Goal: Task Accomplishment & Management: Manage account settings

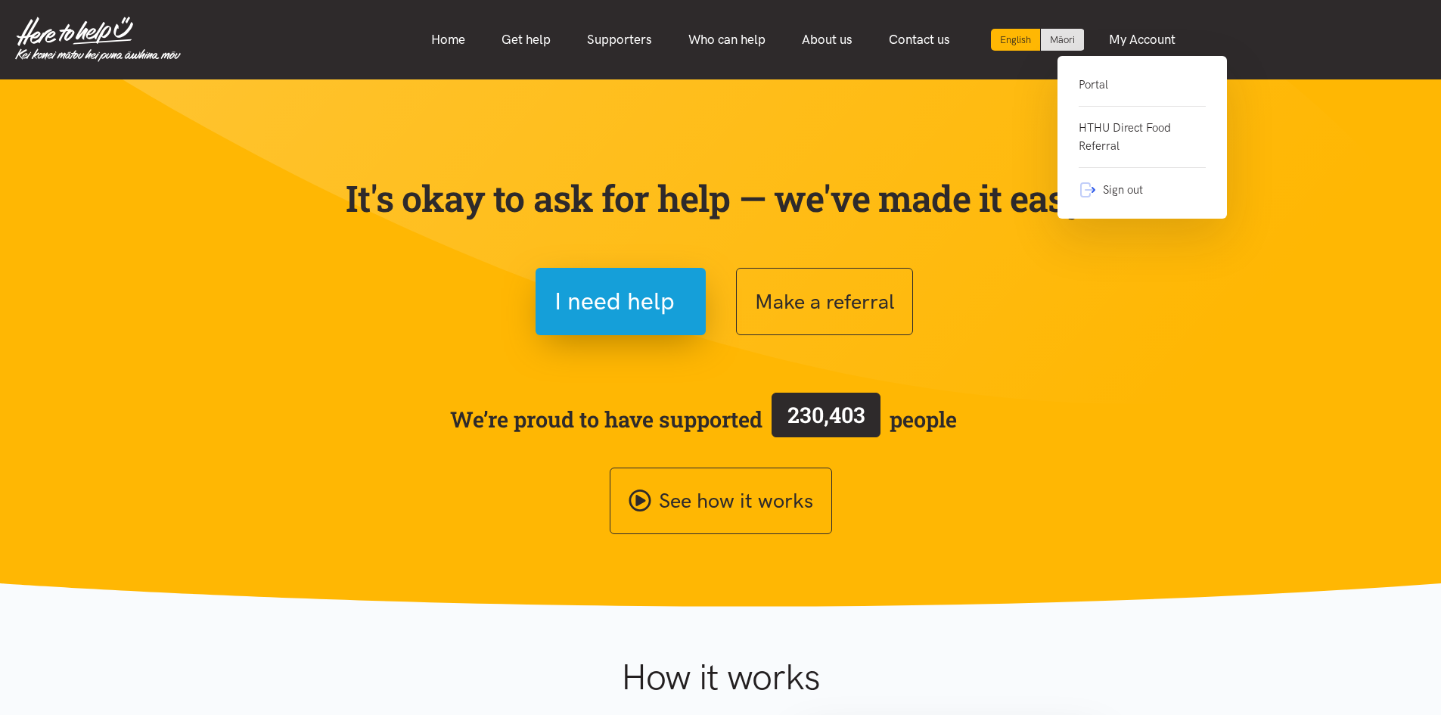
click at [1087, 82] on link "Portal" at bounding box center [1142, 91] width 127 height 31
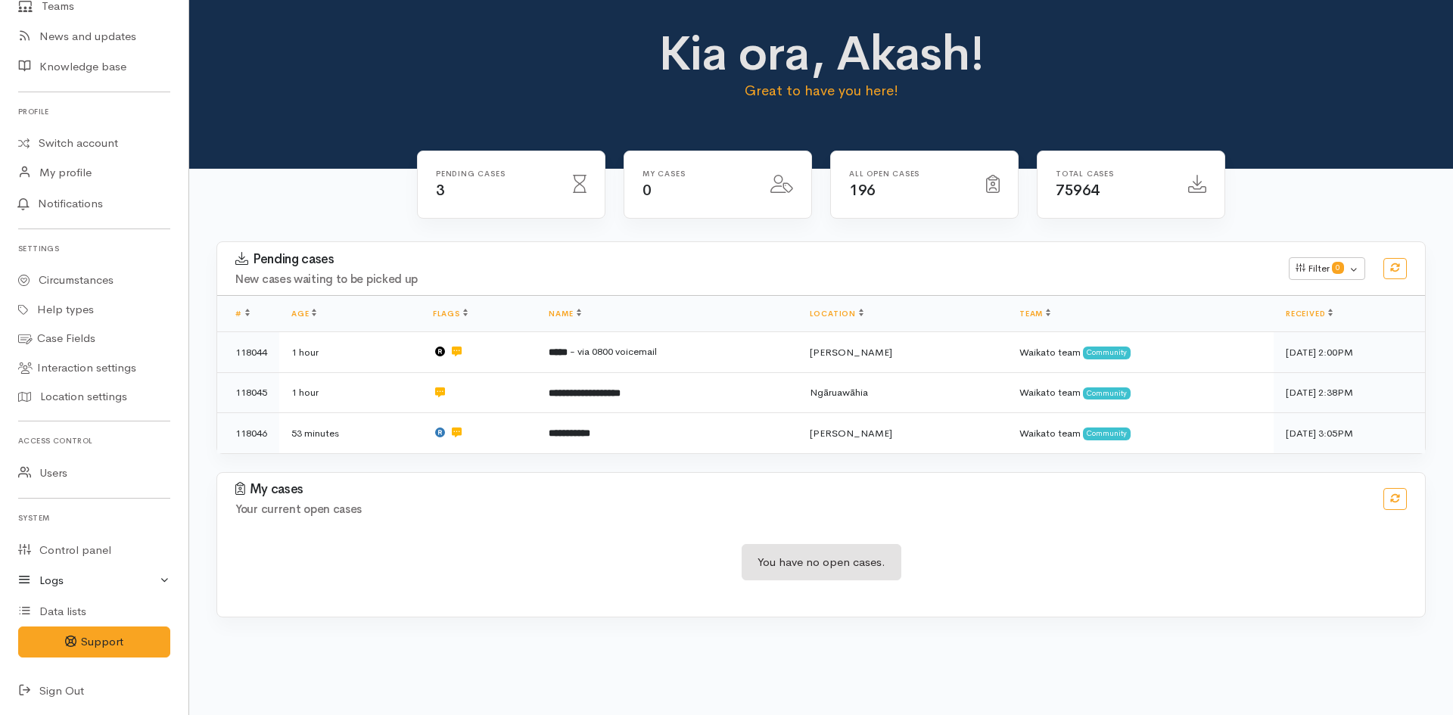
scroll to position [238, 0]
click at [72, 582] on link "Logs" at bounding box center [94, 579] width 188 height 31
click at [70, 633] on link "Mail logs" at bounding box center [94, 641] width 188 height 31
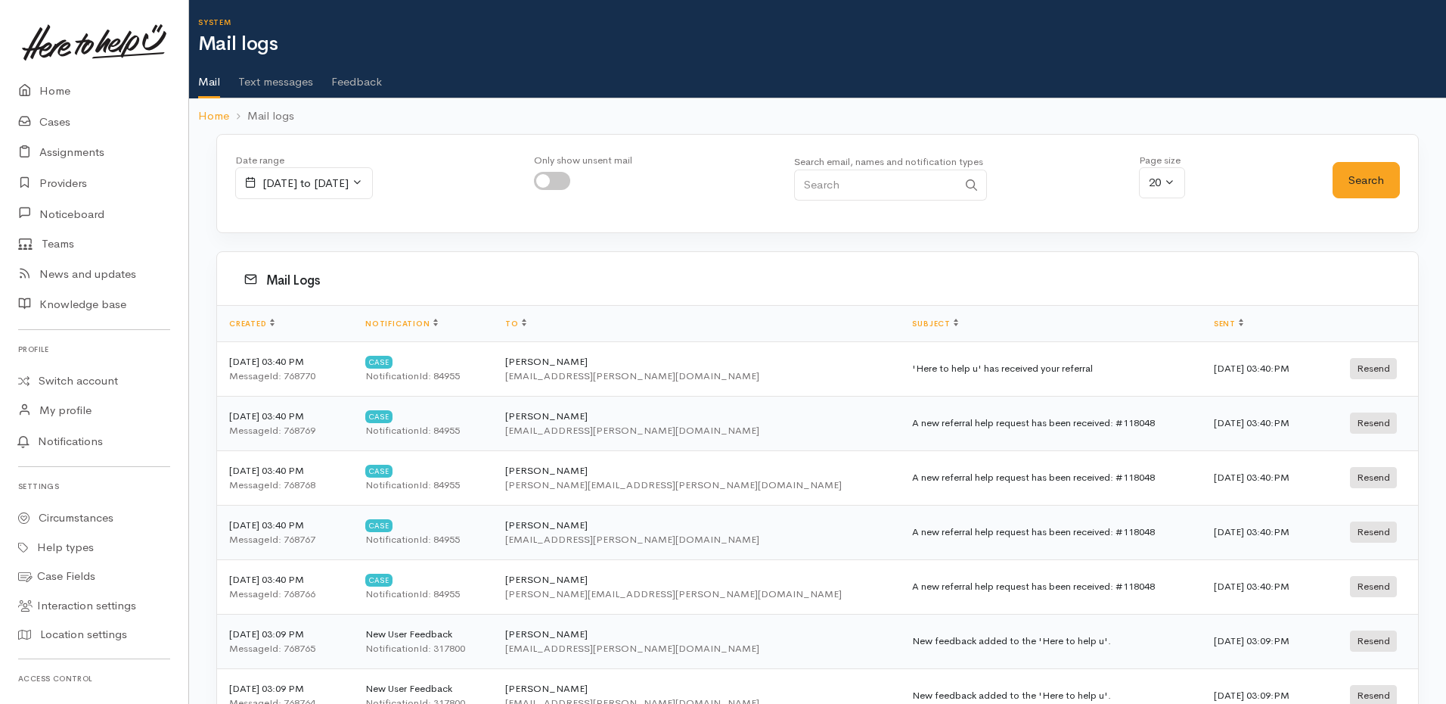
click at [779, 639] on td "Aandrea Murray aandrea.murray@wildbamboo.co.nz" at bounding box center [696, 641] width 407 height 54
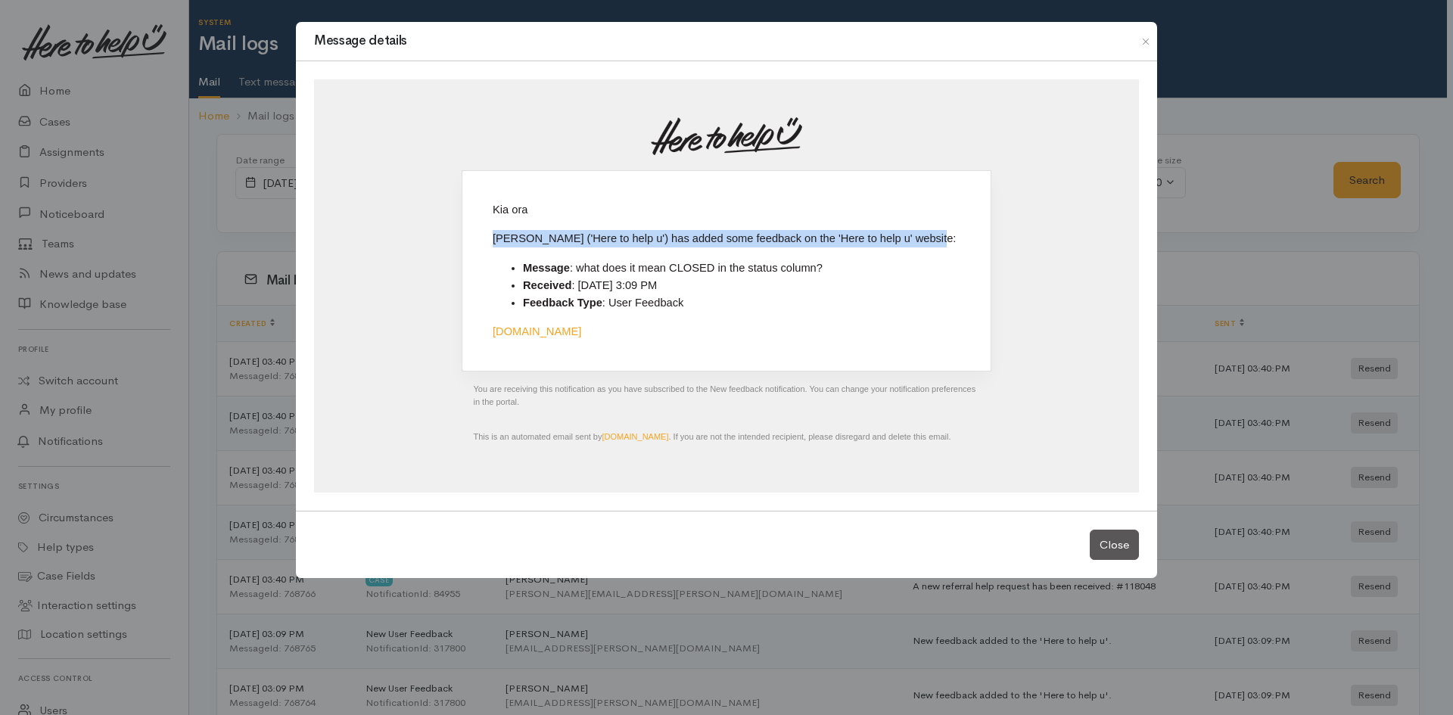
drag, startPoint x: 921, startPoint y: 231, endPoint x: 488, endPoint y: 245, distance: 433.0
click at [488, 245] on td "Kia ora Paulette Leef ('Here to help u') has added some feedback on the 'Here t…" at bounding box center [726, 270] width 529 height 200
click at [818, 285] on li "Received : 19 Sep 2025 3:09 PM" at bounding box center [741, 285] width 437 height 17
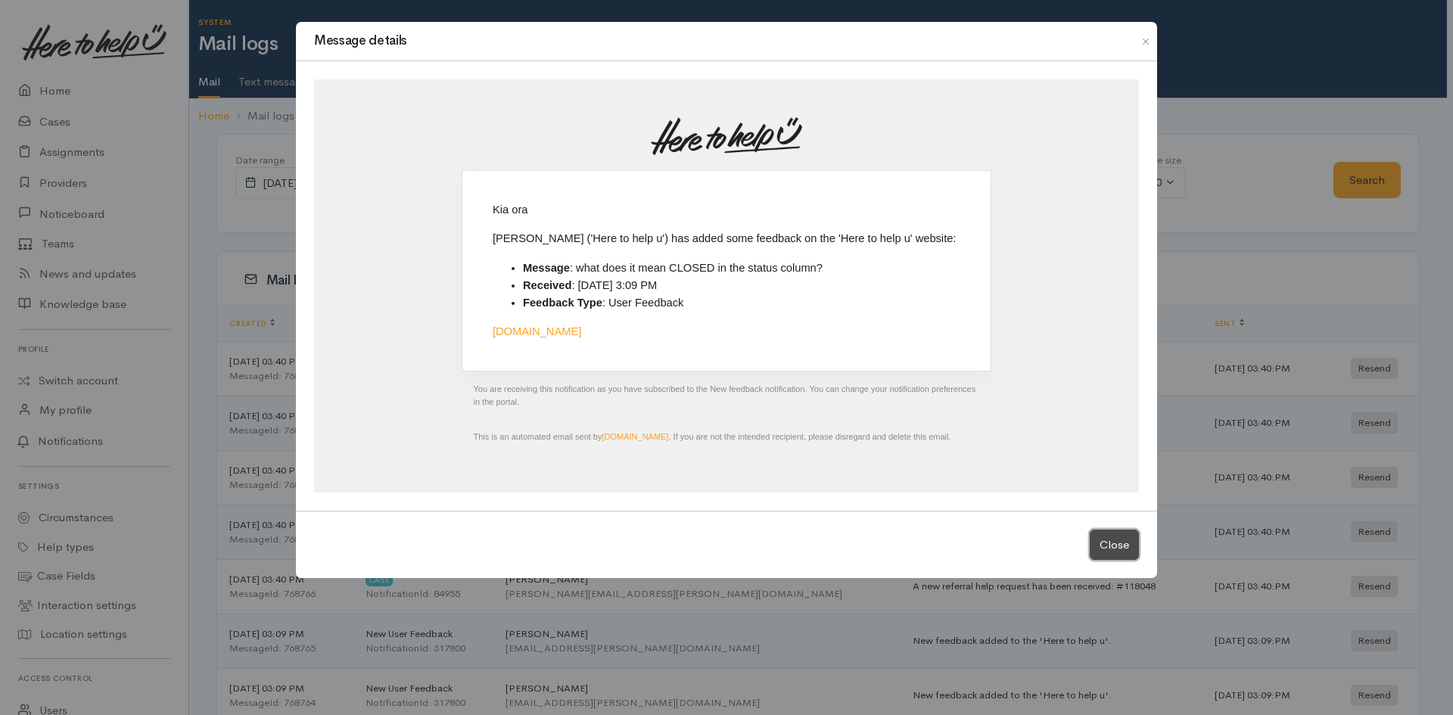
click at [1114, 550] on button "Close" at bounding box center [1113, 545] width 49 height 31
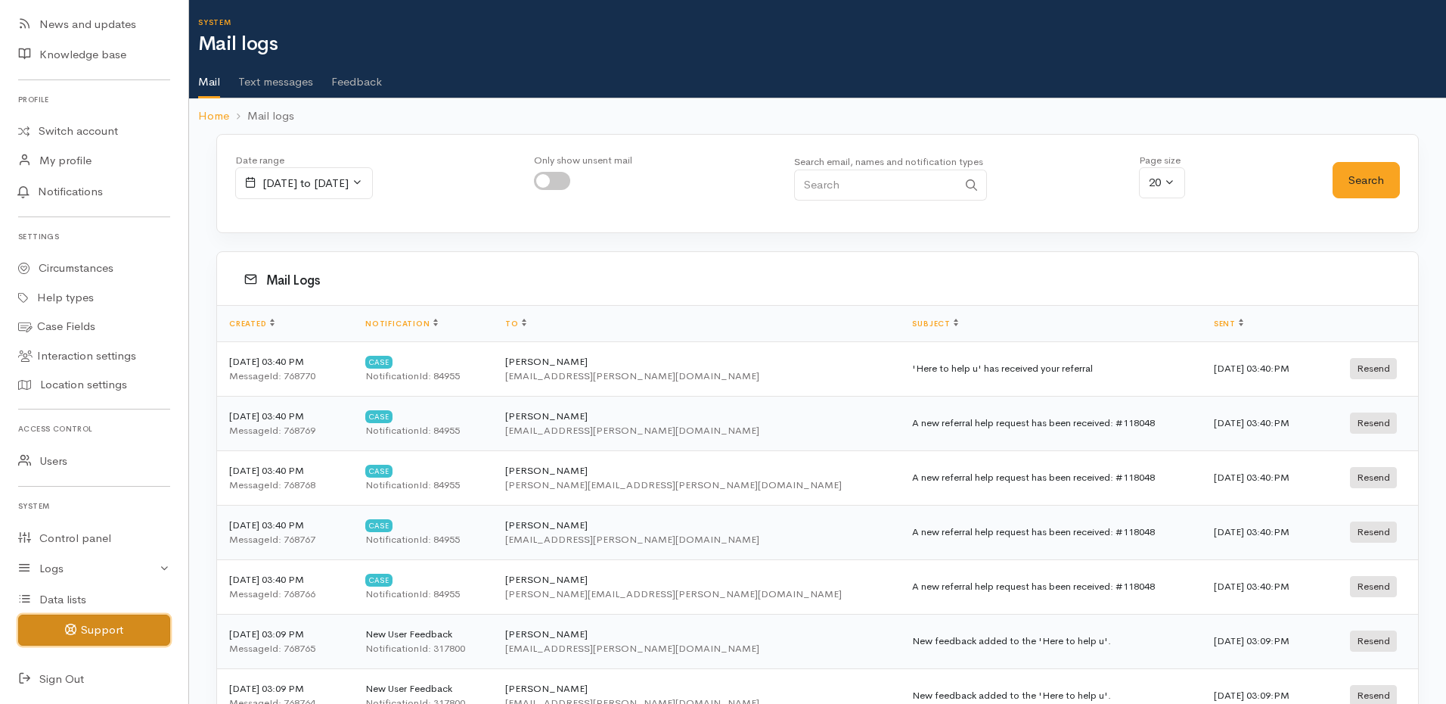
click at [104, 621] on button "Support" at bounding box center [94, 629] width 152 height 31
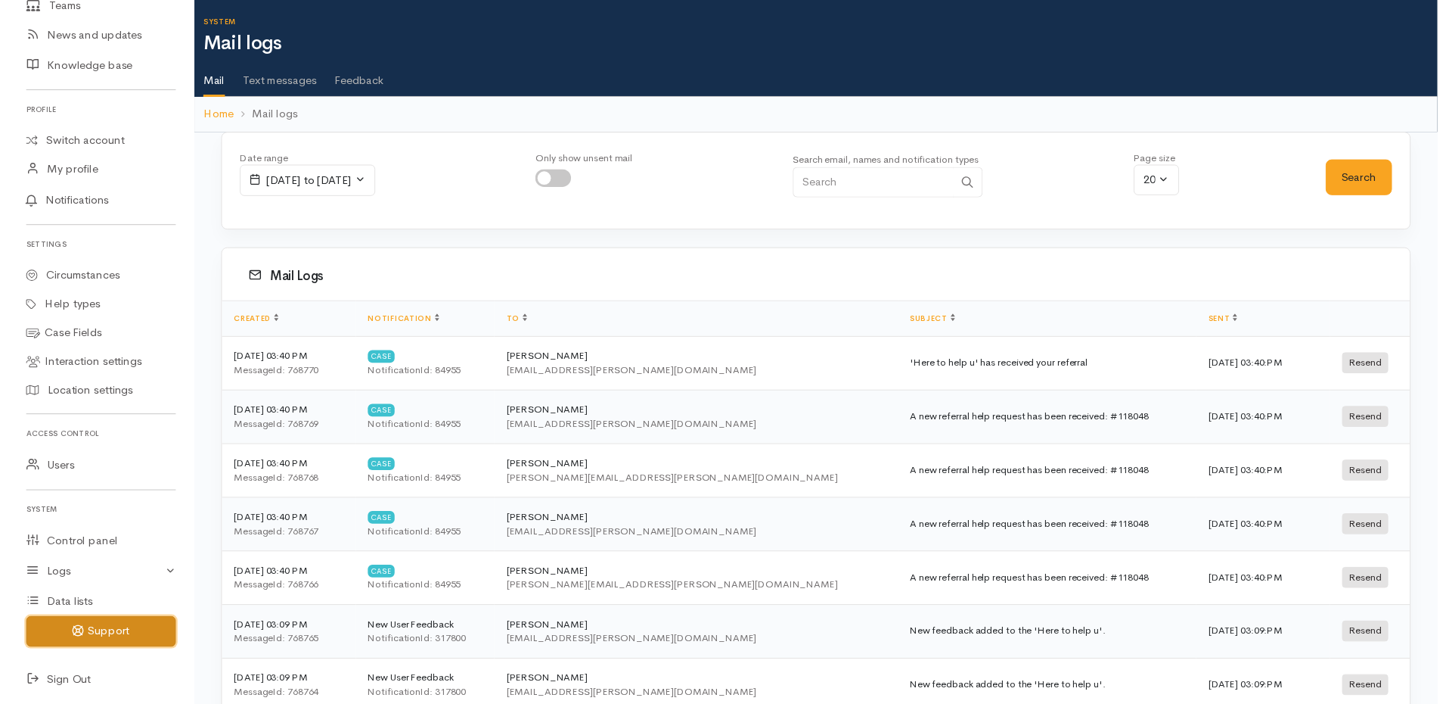
scroll to position [238, 0]
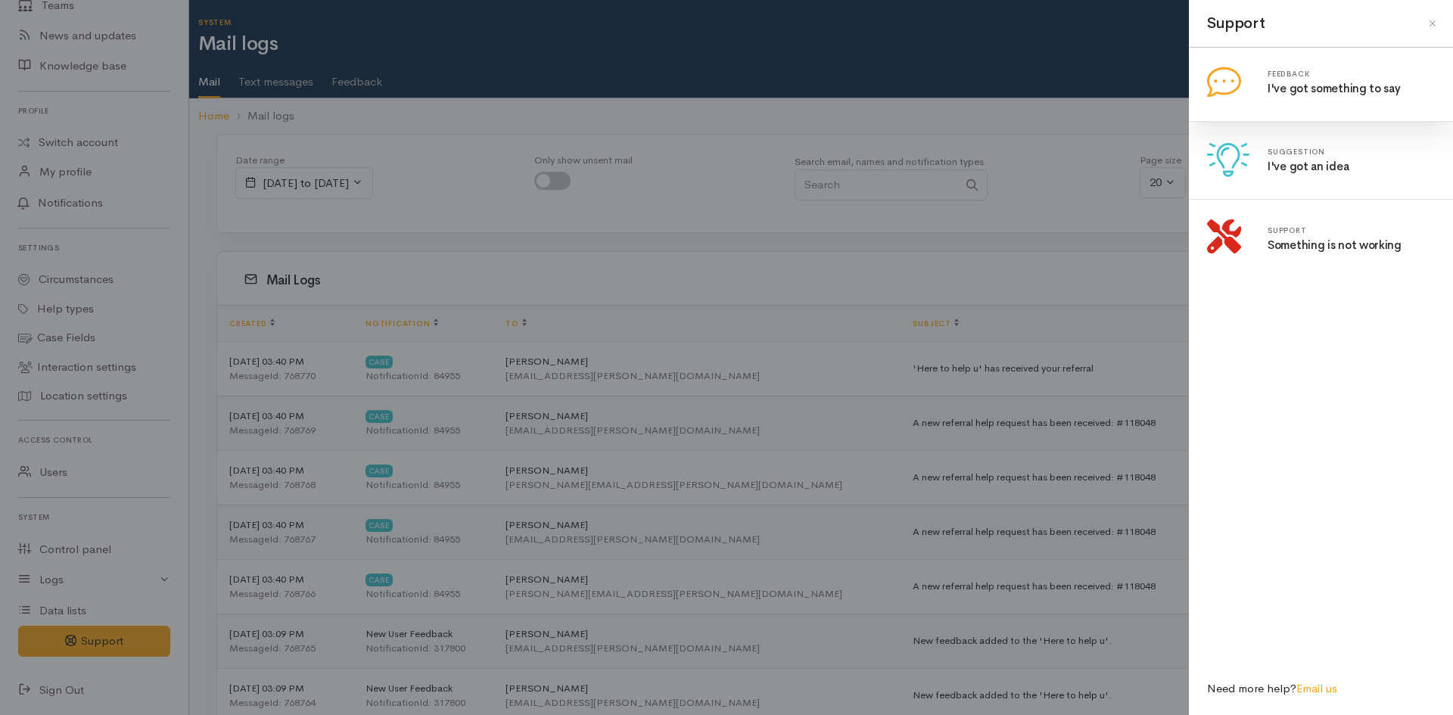
click at [1207, 57] on link at bounding box center [1207, 57] width 0 height 0
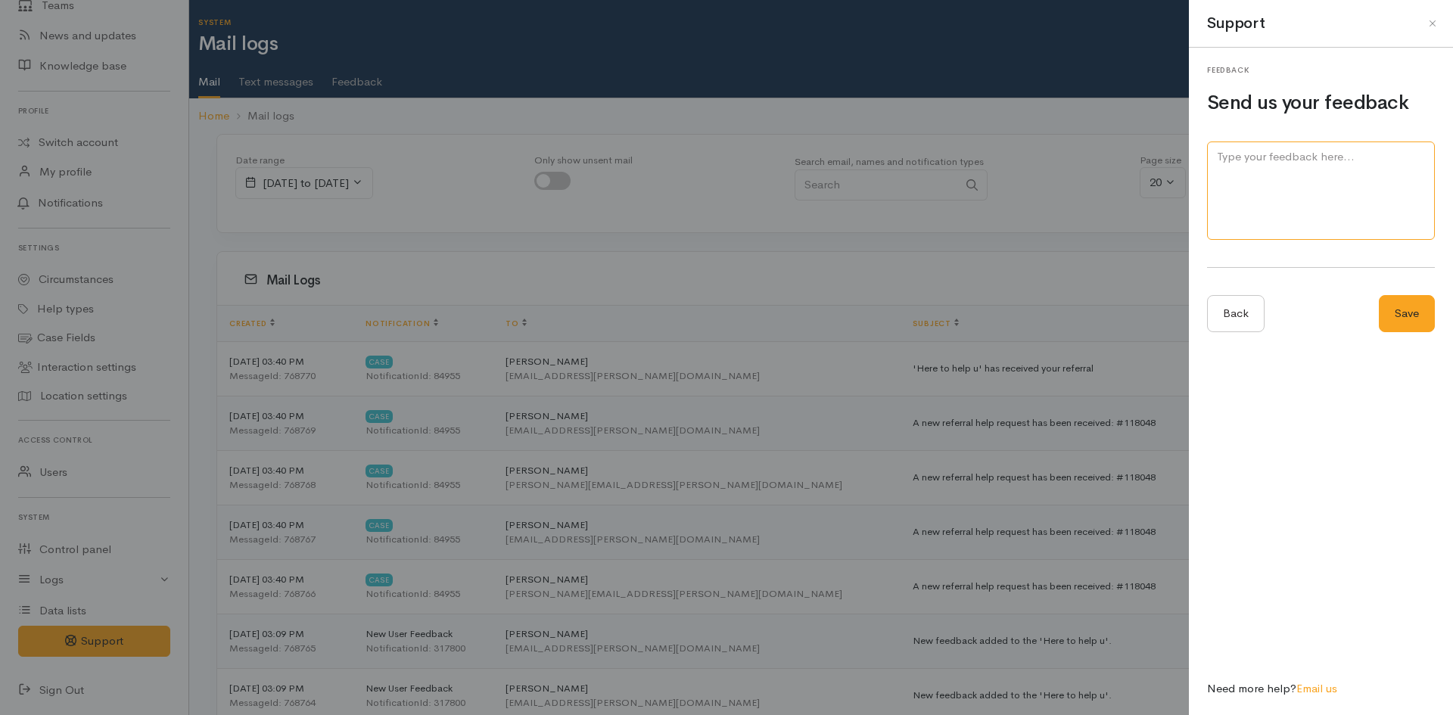
click at [1297, 150] on textarea at bounding box center [1321, 190] width 228 height 99
click at [1431, 20] on button "Close" at bounding box center [1432, 23] width 24 height 24
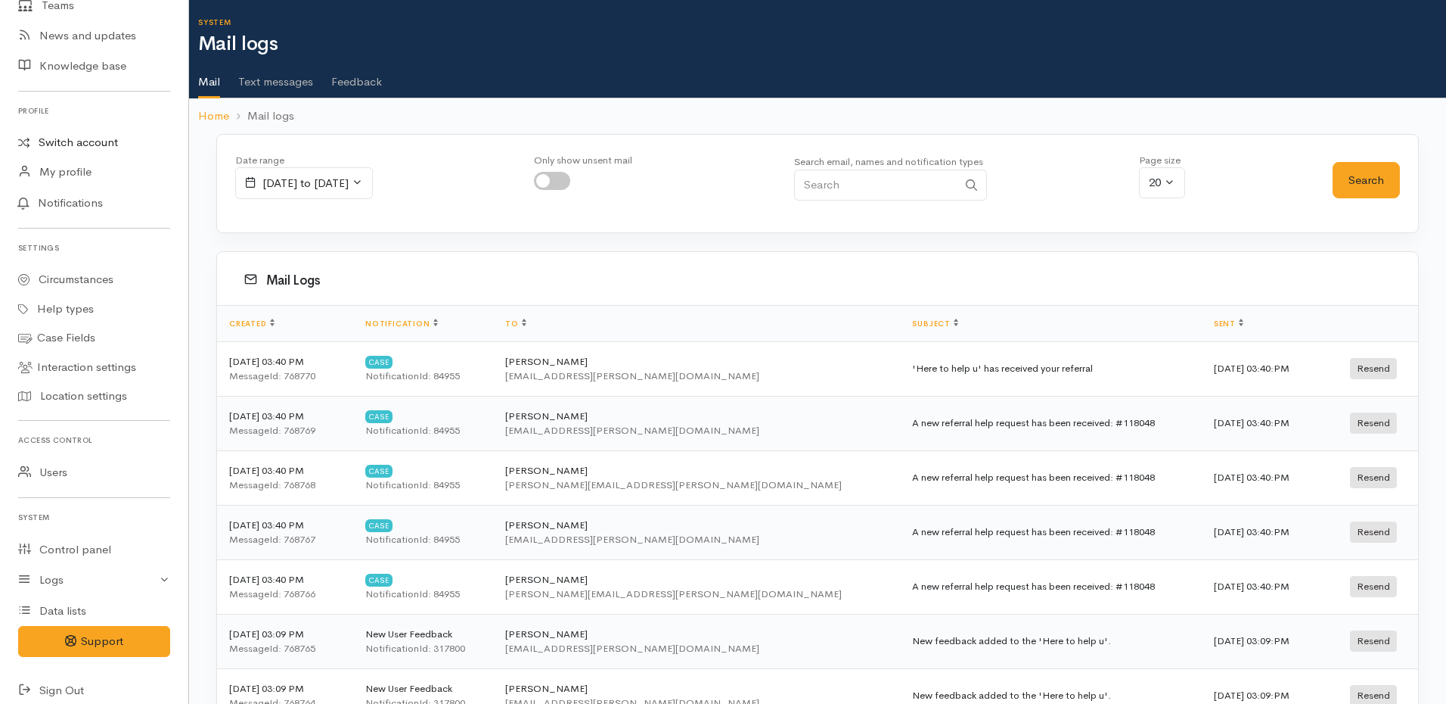
click at [101, 139] on link "Switch account" at bounding box center [94, 143] width 188 height 30
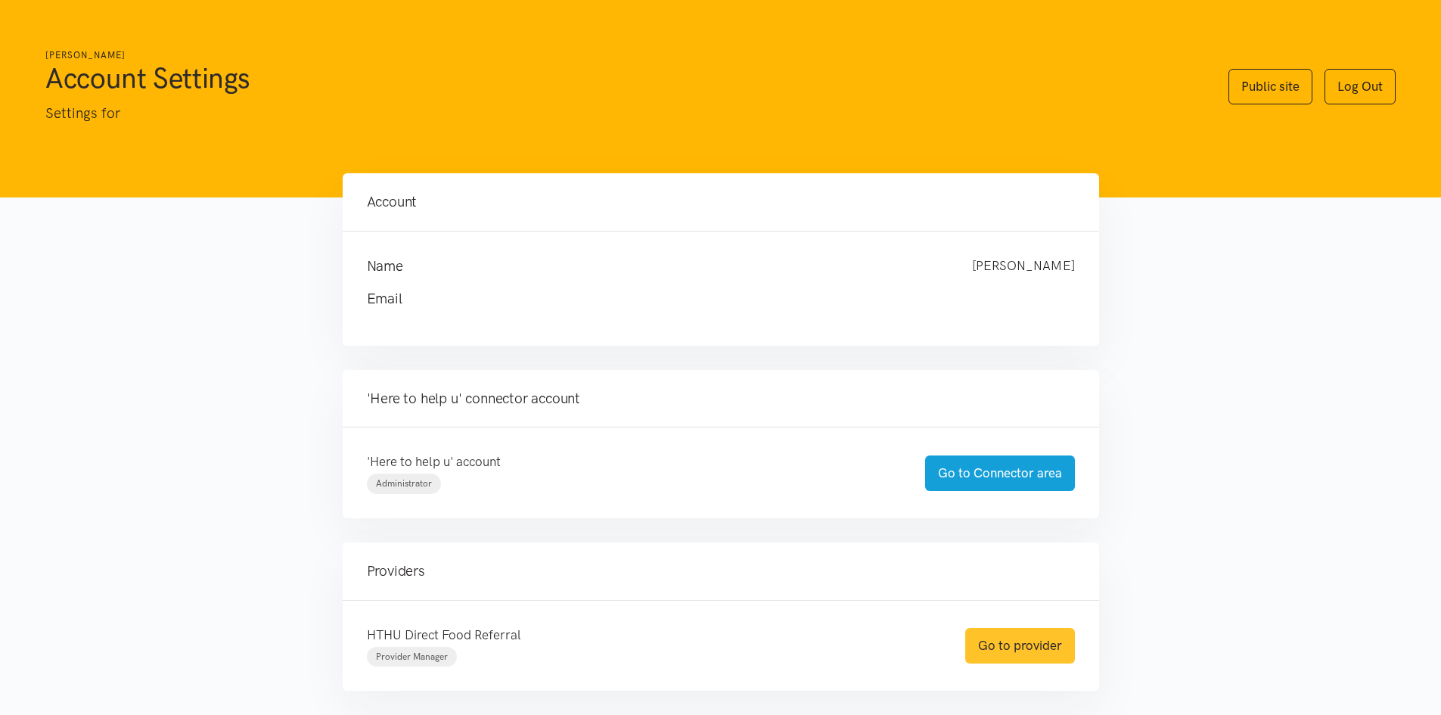
click at [1027, 642] on link "Go to provider" at bounding box center [1020, 646] width 110 height 36
click at [991, 449] on div "'Here to help u' account Administrator Go to Connector area" at bounding box center [721, 472] width 757 height 91
click at [998, 483] on link "Go to Connector area" at bounding box center [1000, 473] width 150 height 36
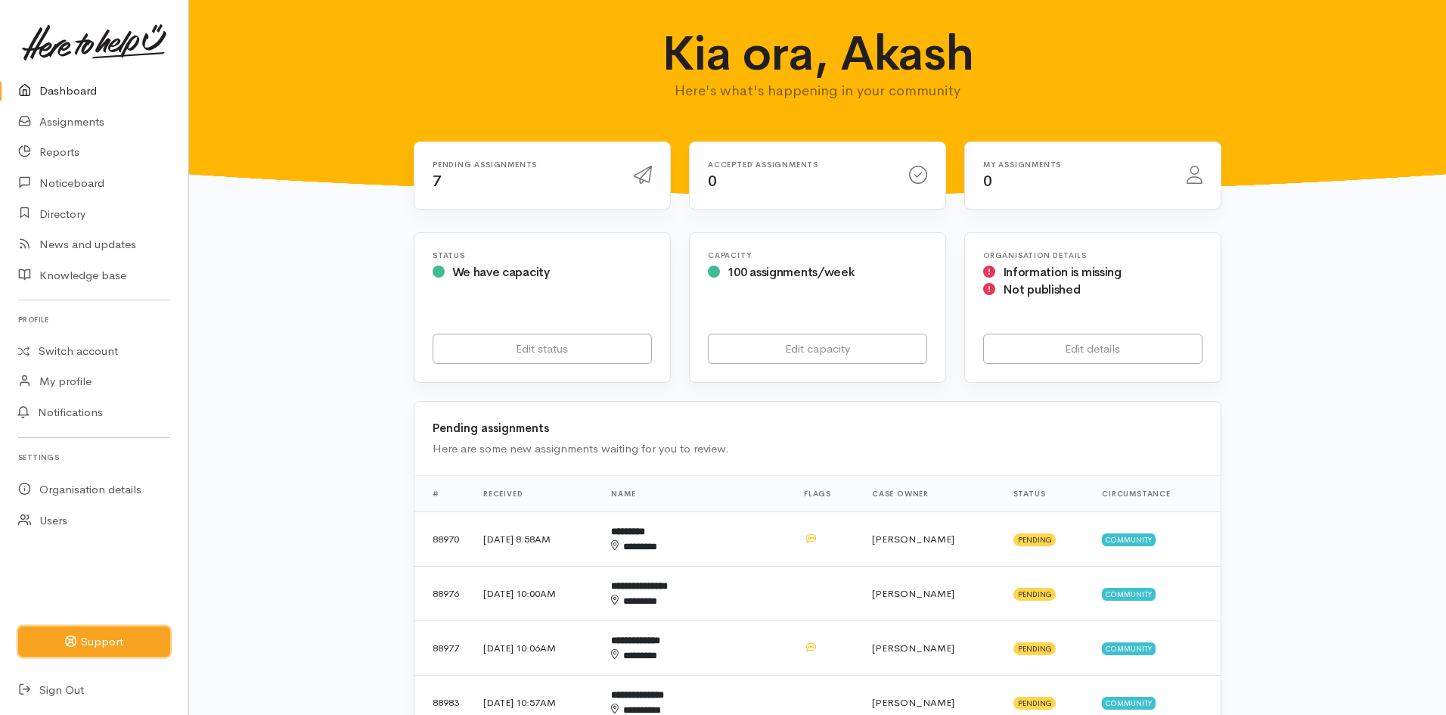
click at [131, 629] on button "Support" at bounding box center [94, 641] width 152 height 31
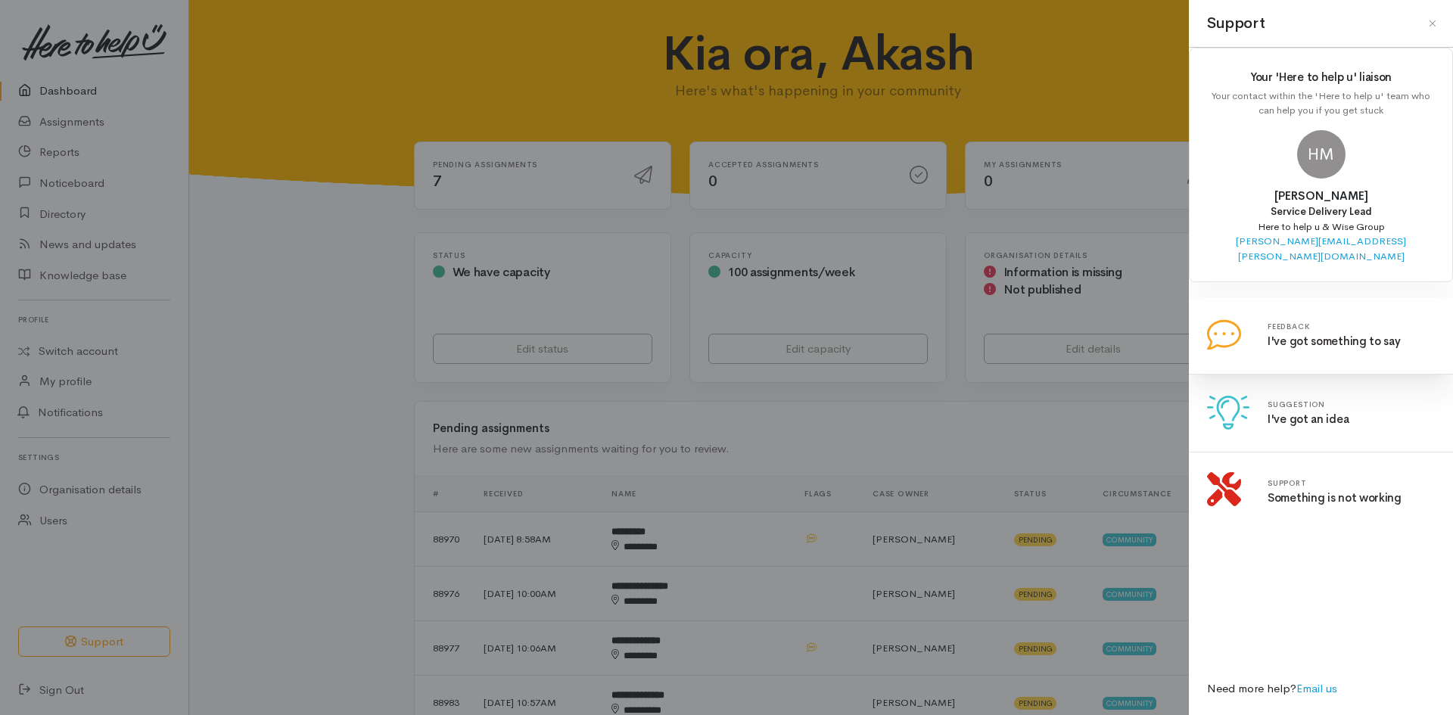
click at [1207, 310] on link at bounding box center [1207, 310] width 0 height 0
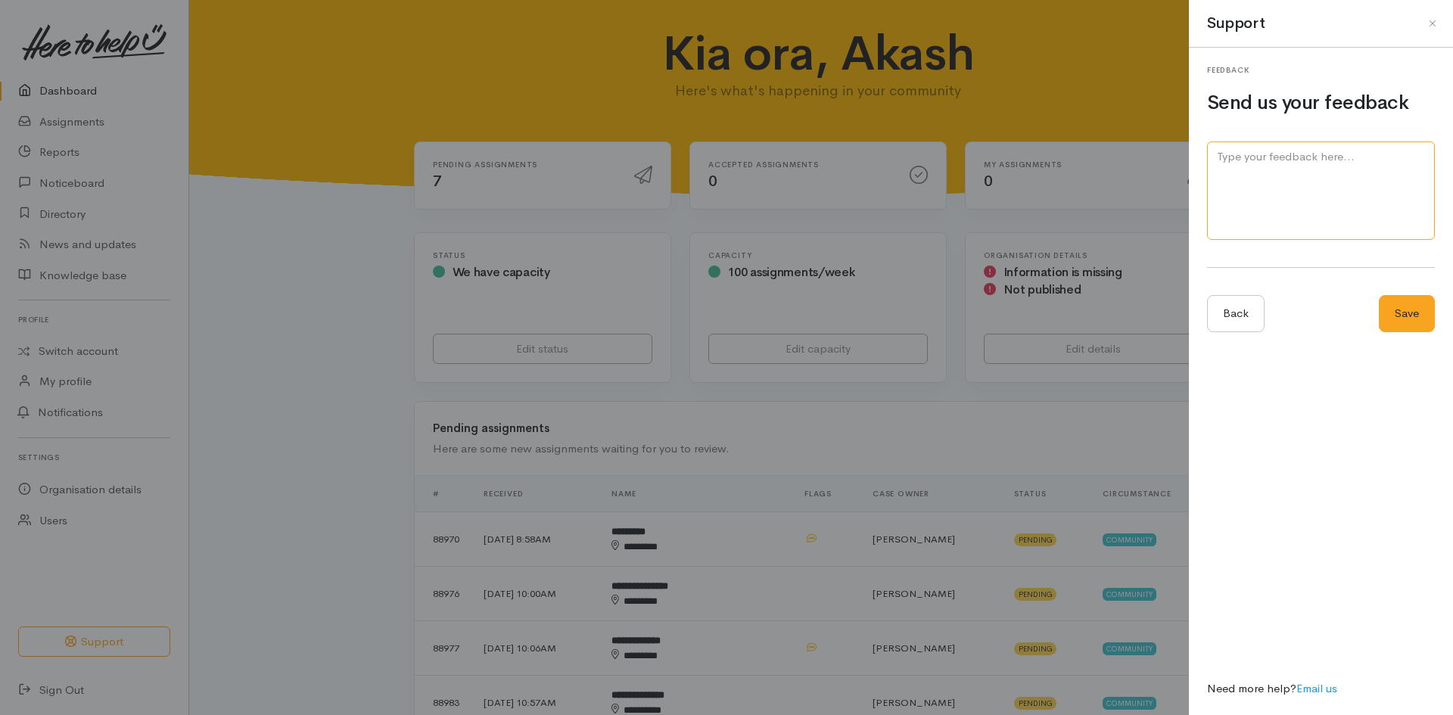
click at [1327, 197] on textarea at bounding box center [1321, 190] width 228 height 99
click at [1423, 33] on button "Close" at bounding box center [1432, 23] width 24 height 24
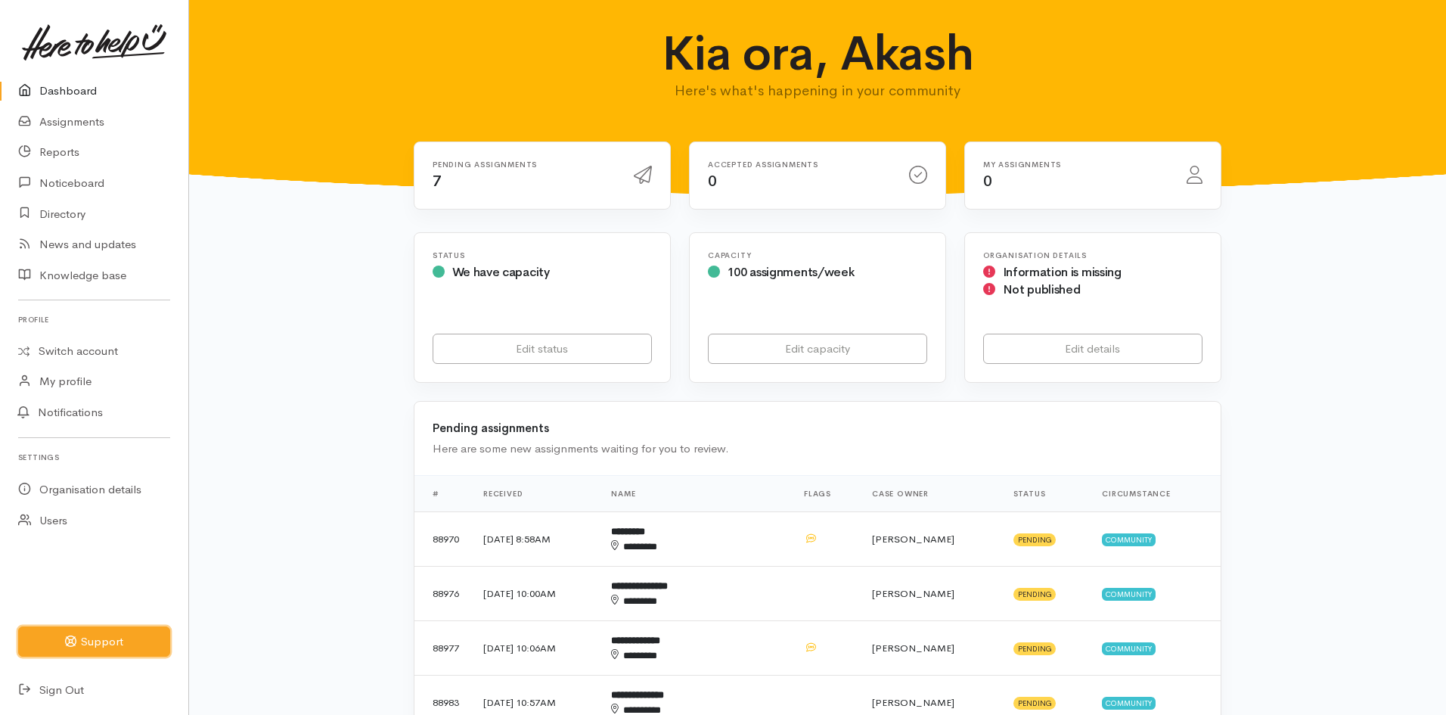
click at [153, 640] on button "Support" at bounding box center [94, 641] width 152 height 31
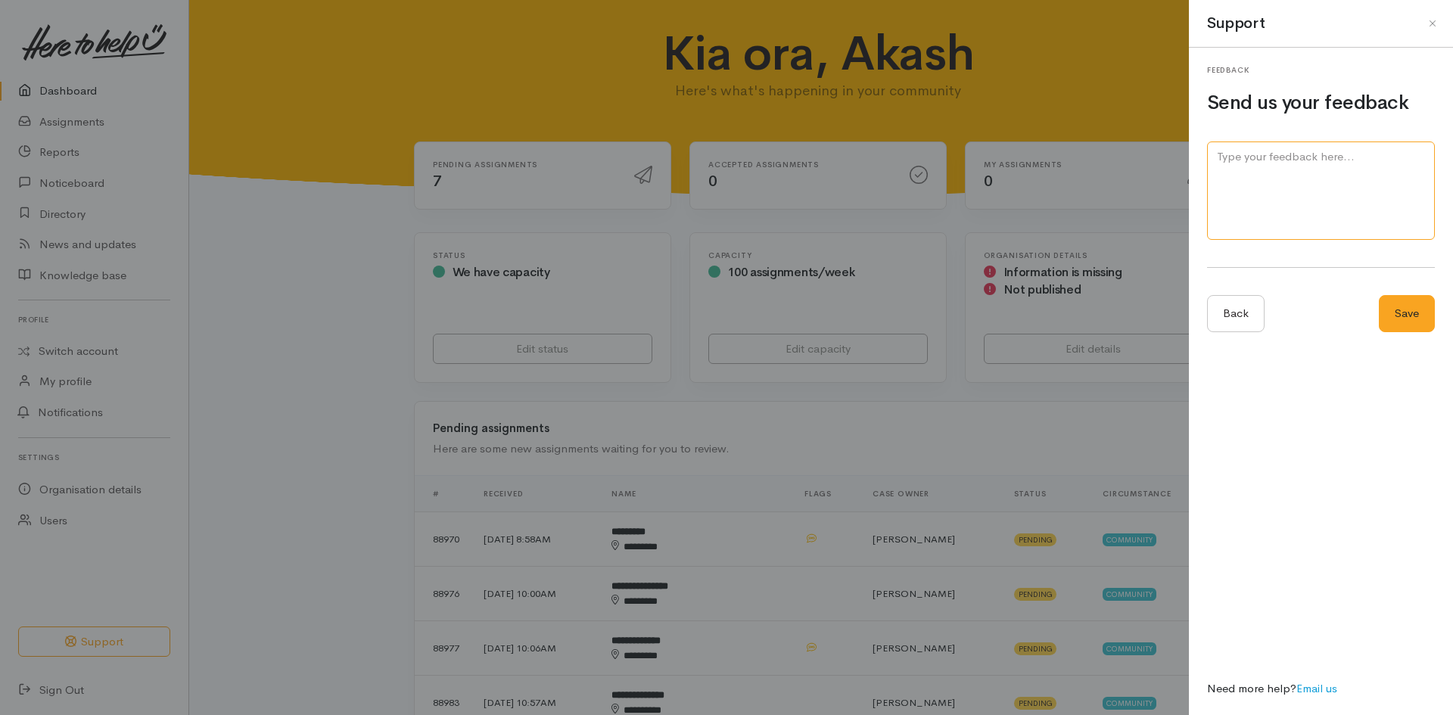
click at [1325, 160] on textarea at bounding box center [1321, 190] width 228 height 99
click at [1254, 321] on link "Back" at bounding box center [1235, 313] width 57 height 37
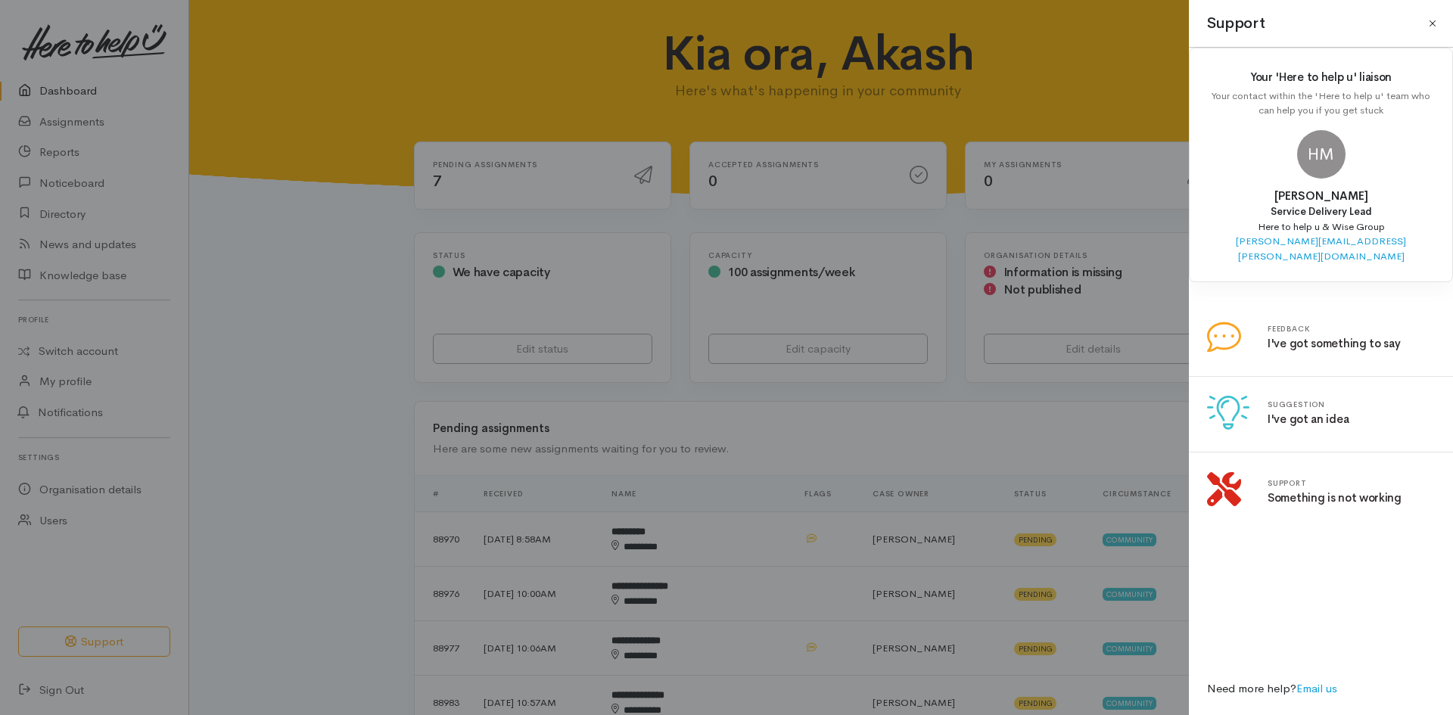
click at [1427, 22] on button "Close" at bounding box center [1432, 23] width 24 height 24
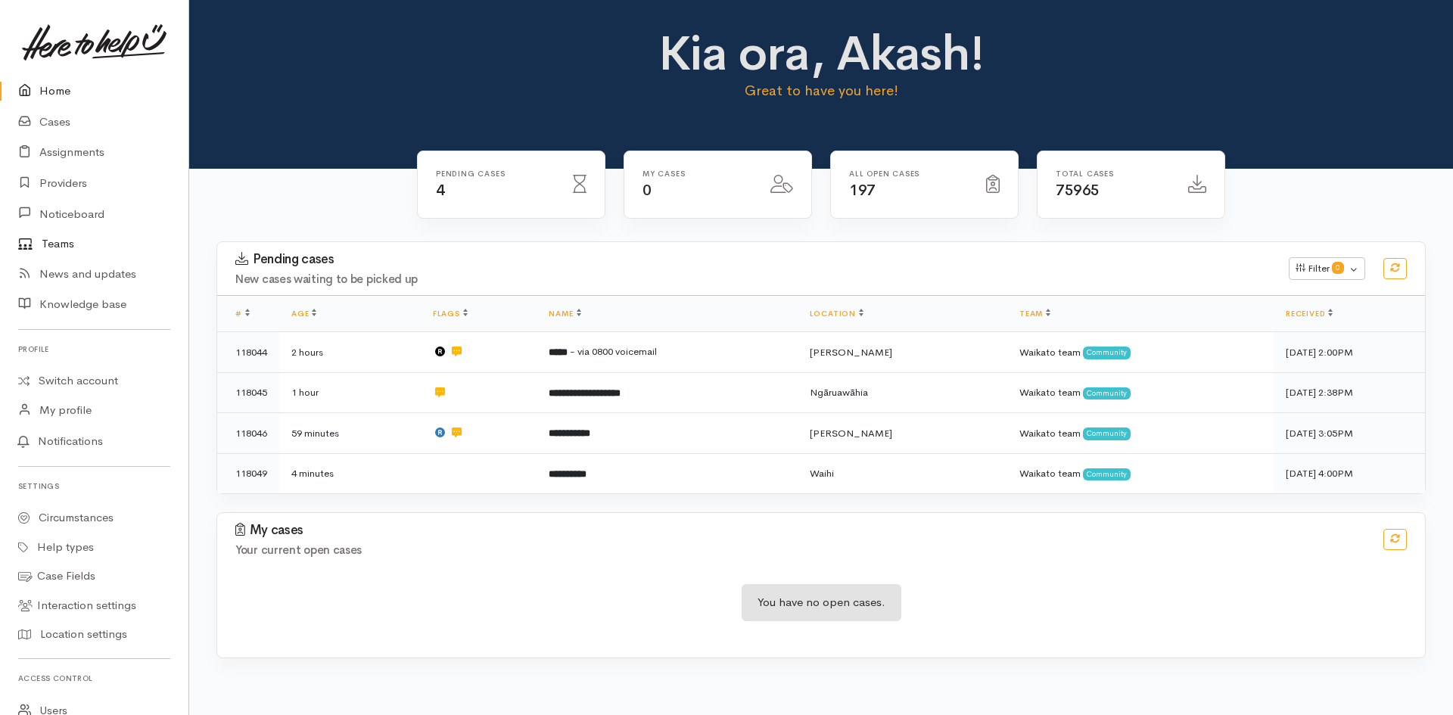
click at [55, 230] on link "Teams" at bounding box center [94, 244] width 188 height 30
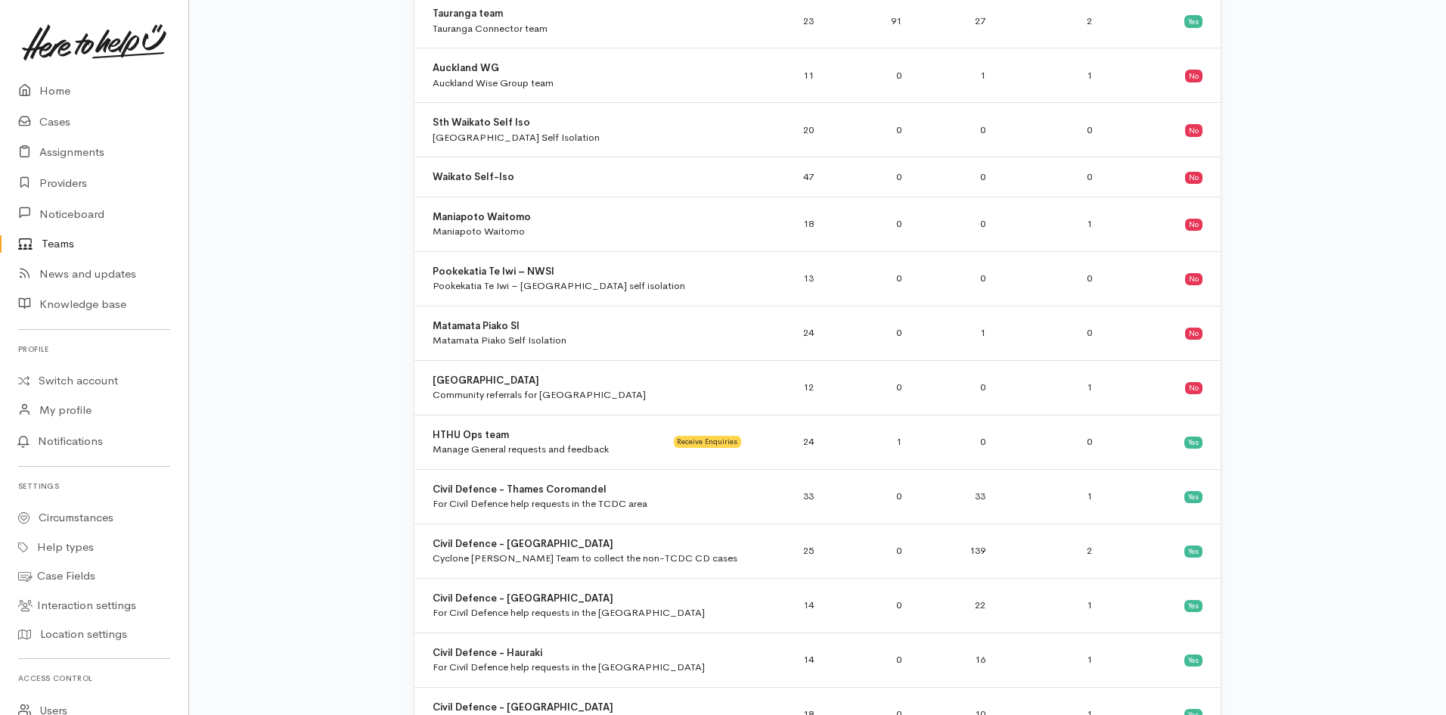
scroll to position [303, 0]
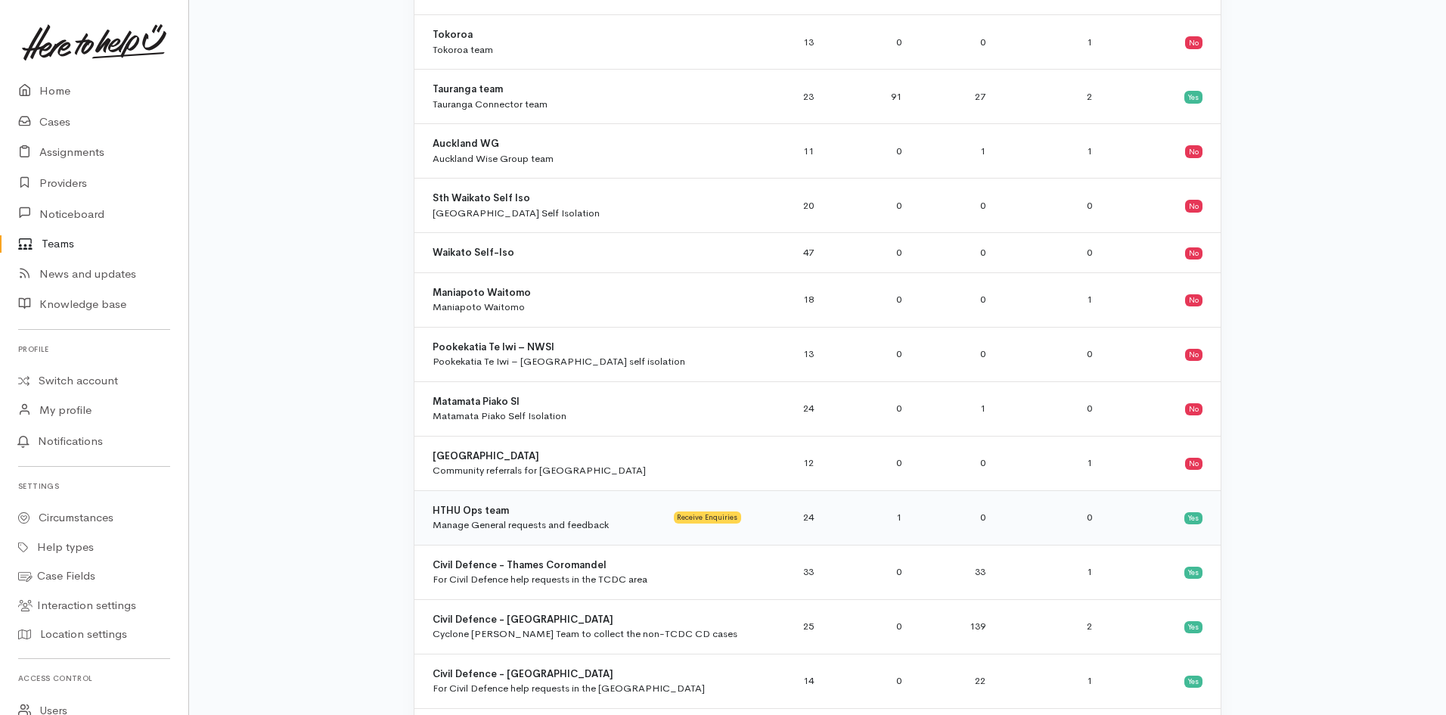
click at [593, 508] on div "HTHU Ops team Manage General requests and feedback" at bounding box center [521, 518] width 176 height 30
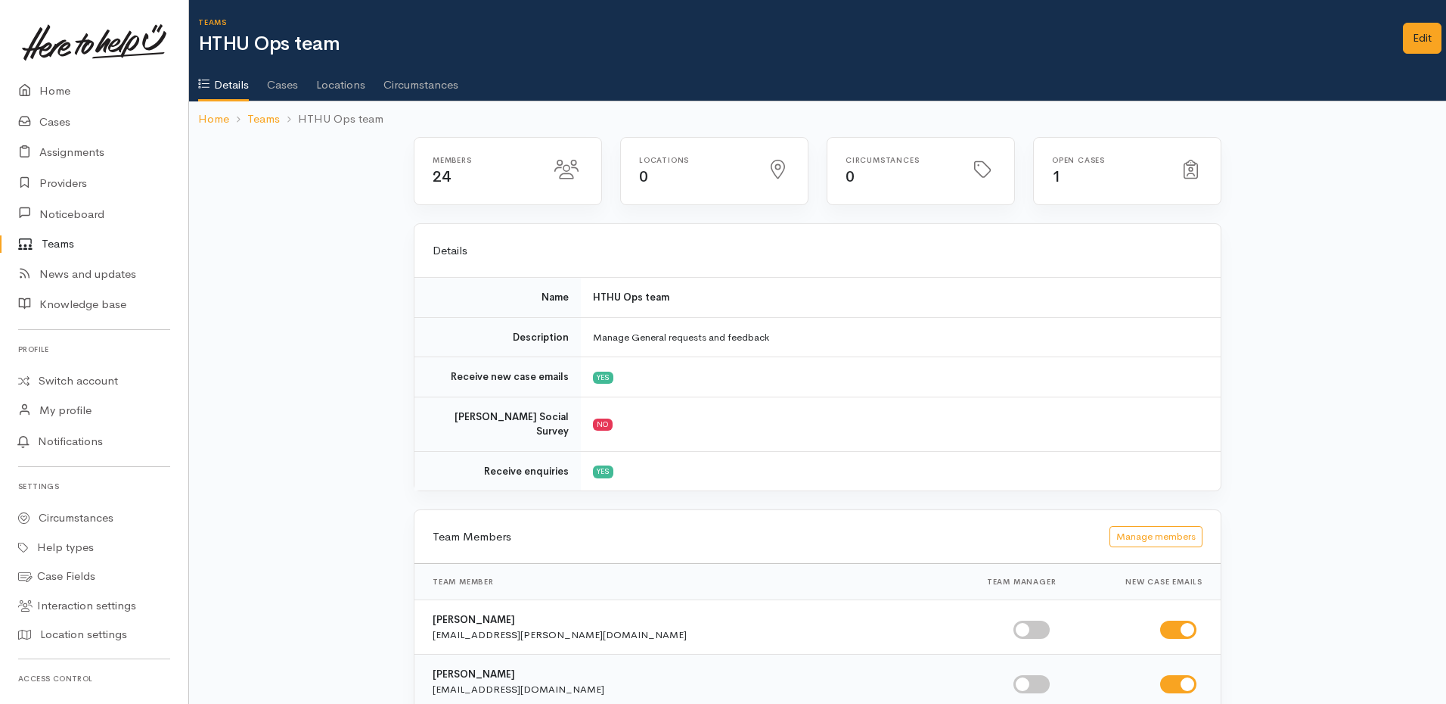
click at [1048, 156] on link at bounding box center [1127, 156] width 169 height 0
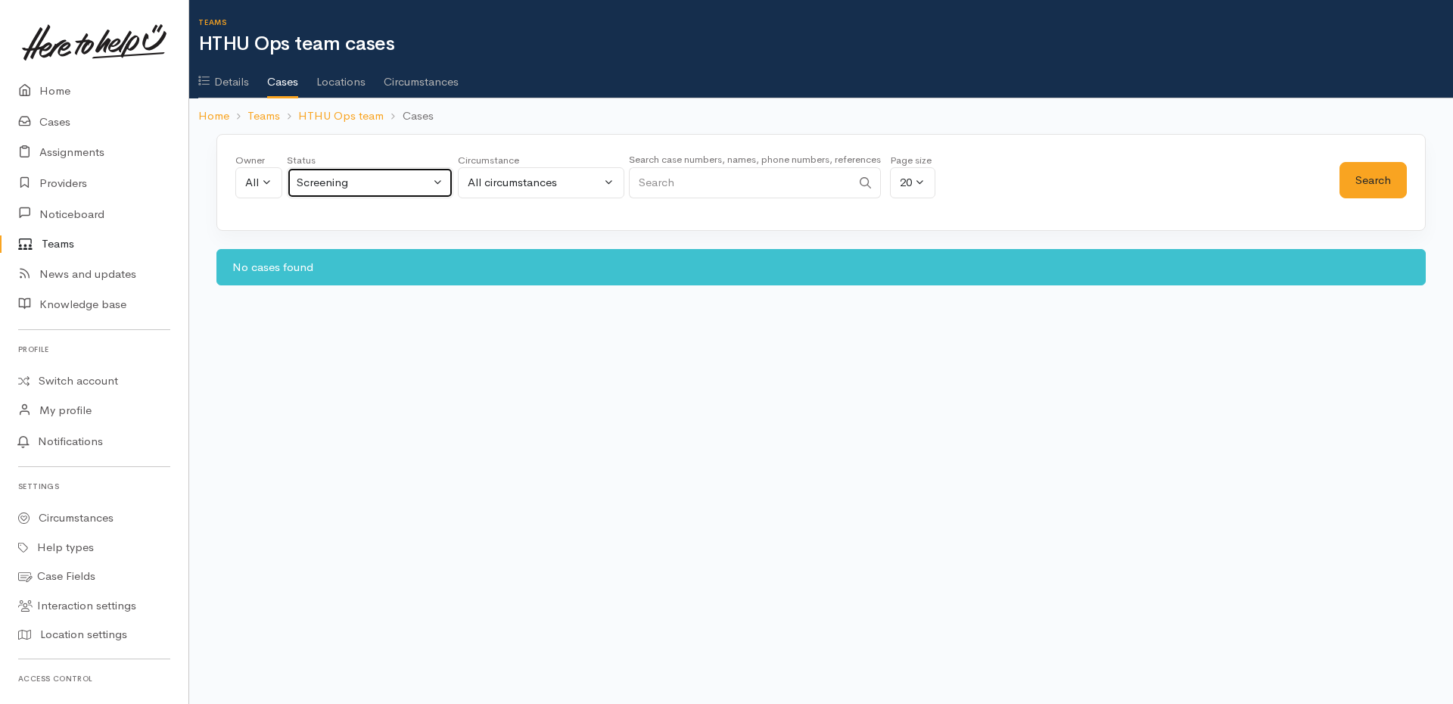
click at [340, 182] on div "Screening" at bounding box center [363, 182] width 133 height 17
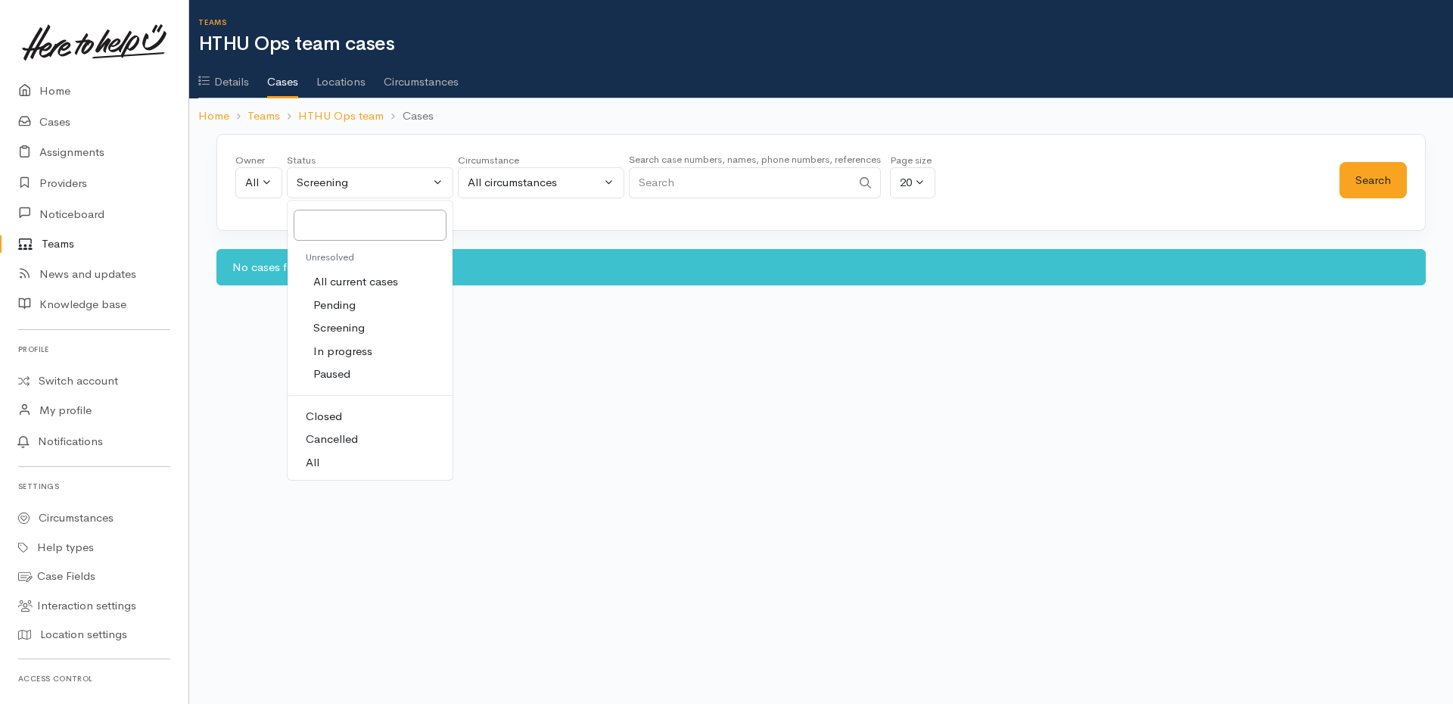
click at [335, 468] on link "All" at bounding box center [369, 462] width 165 height 23
select select "All"
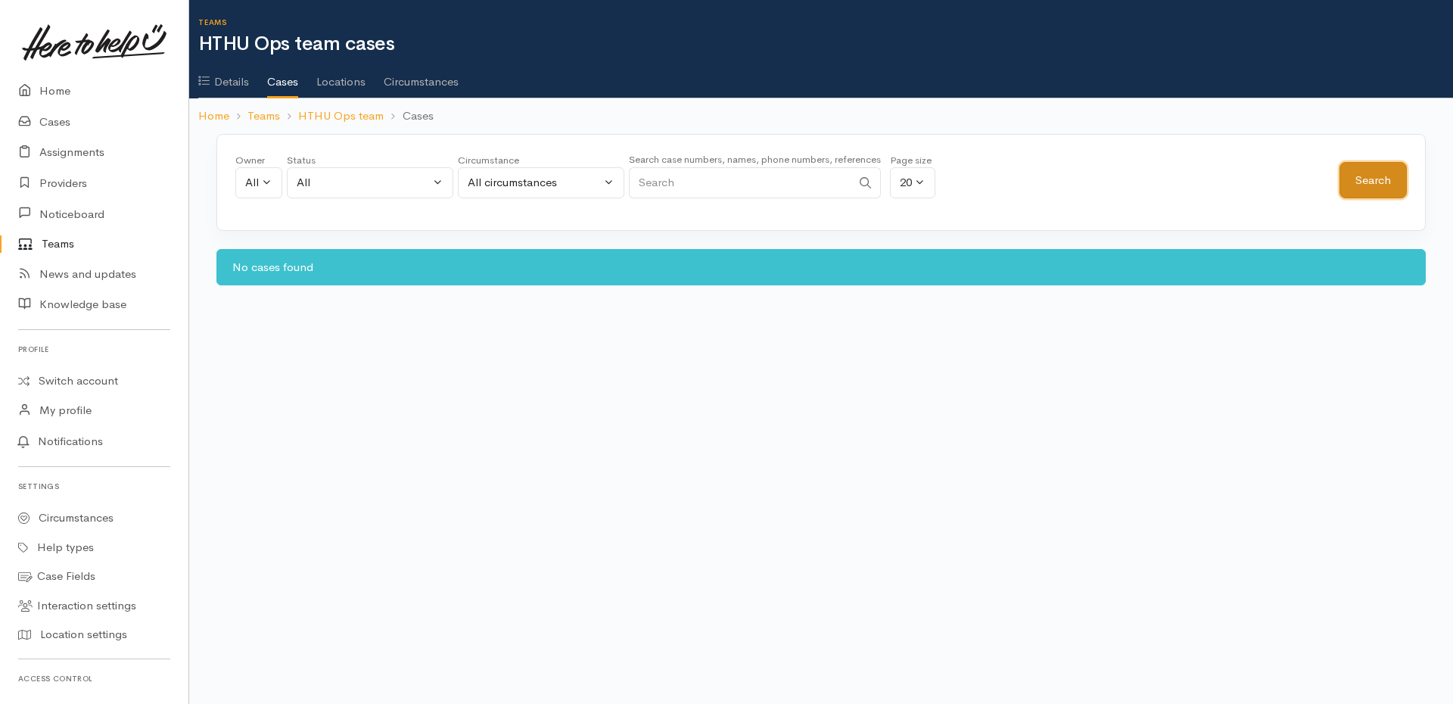
click at [1375, 178] on button "Search" at bounding box center [1372, 180] width 67 height 37
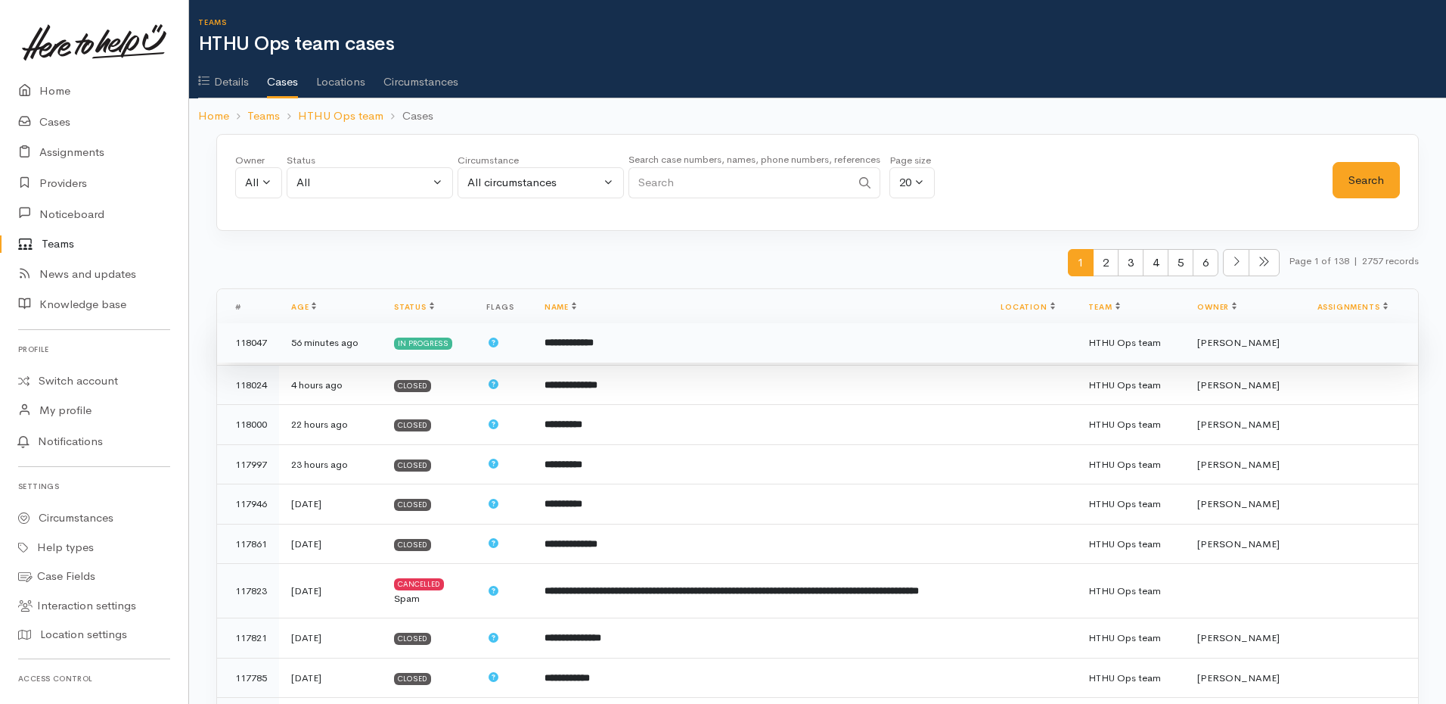
click at [591, 363] on td "**********" at bounding box center [761, 343] width 456 height 40
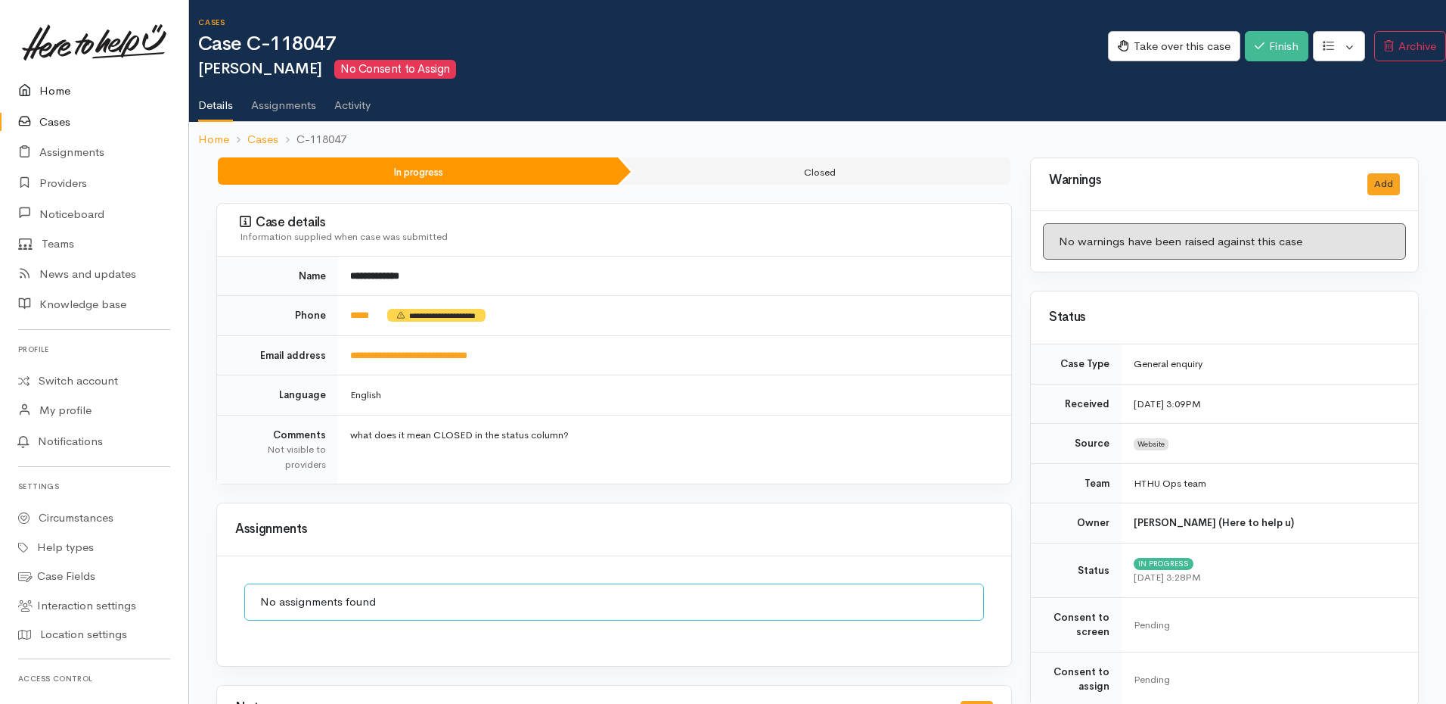
click at [37, 95] on icon at bounding box center [28, 91] width 21 height 19
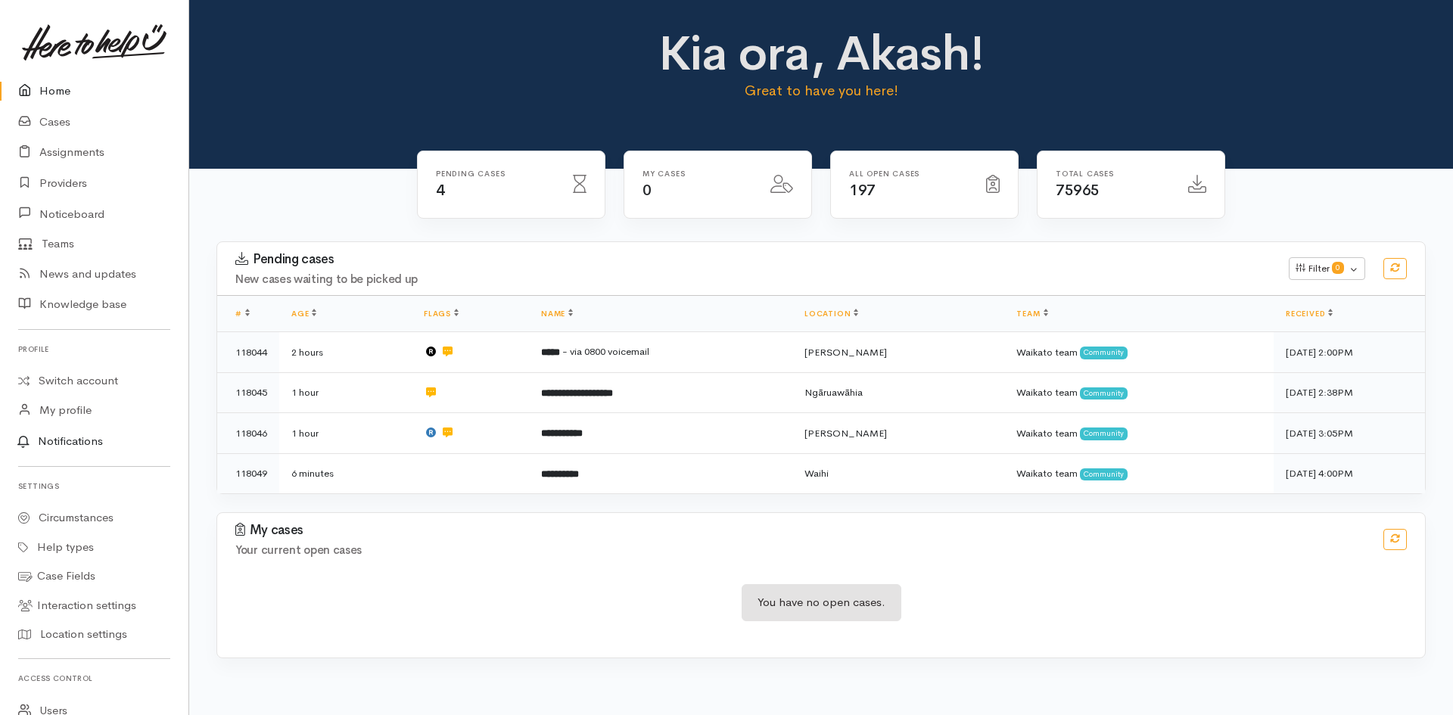
click at [79, 439] on link "Notifications" at bounding box center [91, 442] width 193 height 32
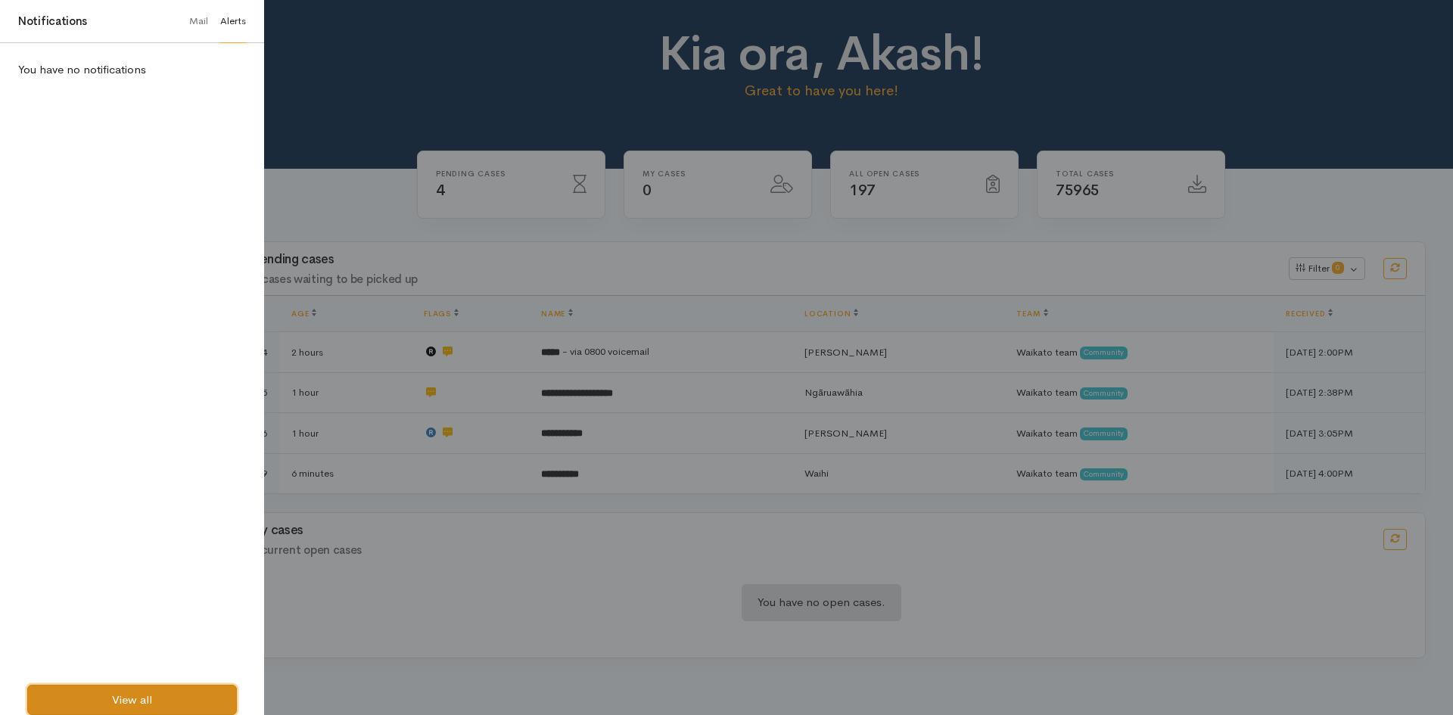
click at [196, 690] on link "View all" at bounding box center [132, 700] width 210 height 31
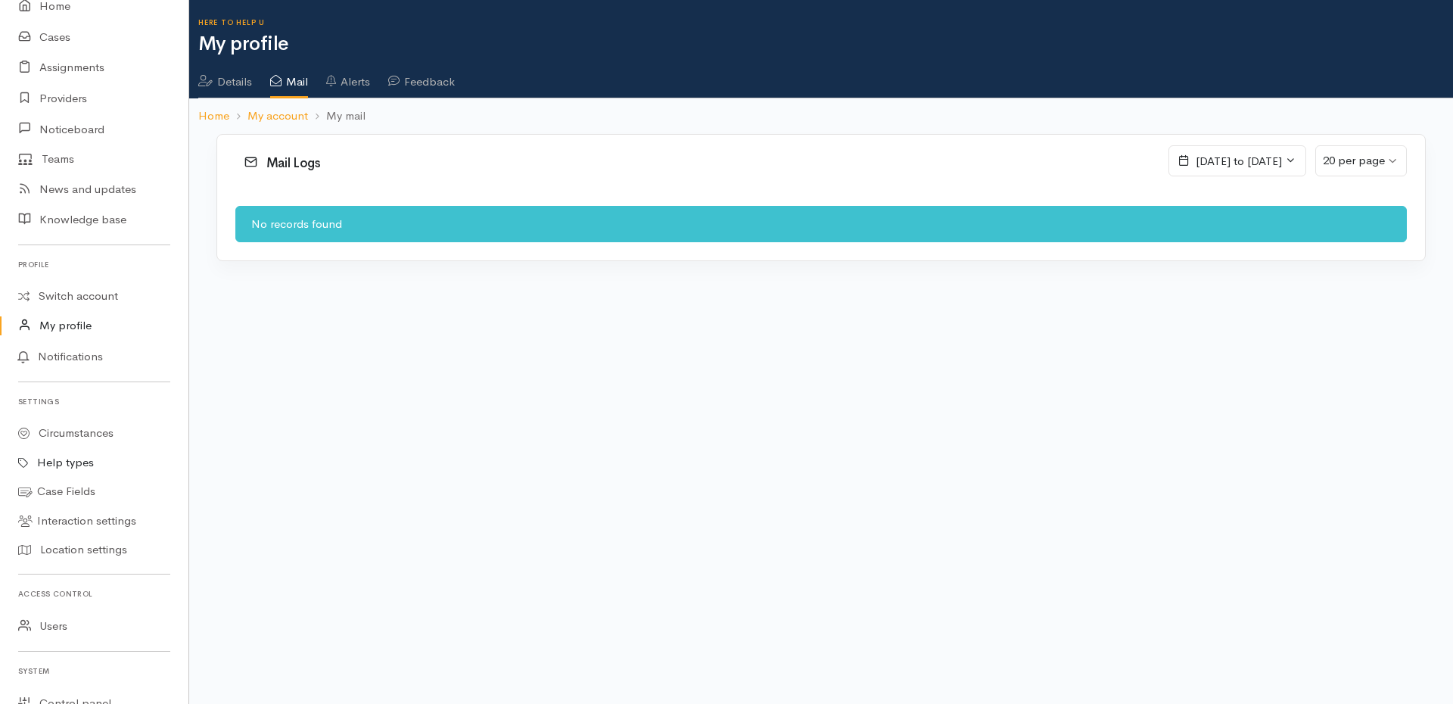
scroll to position [227, 0]
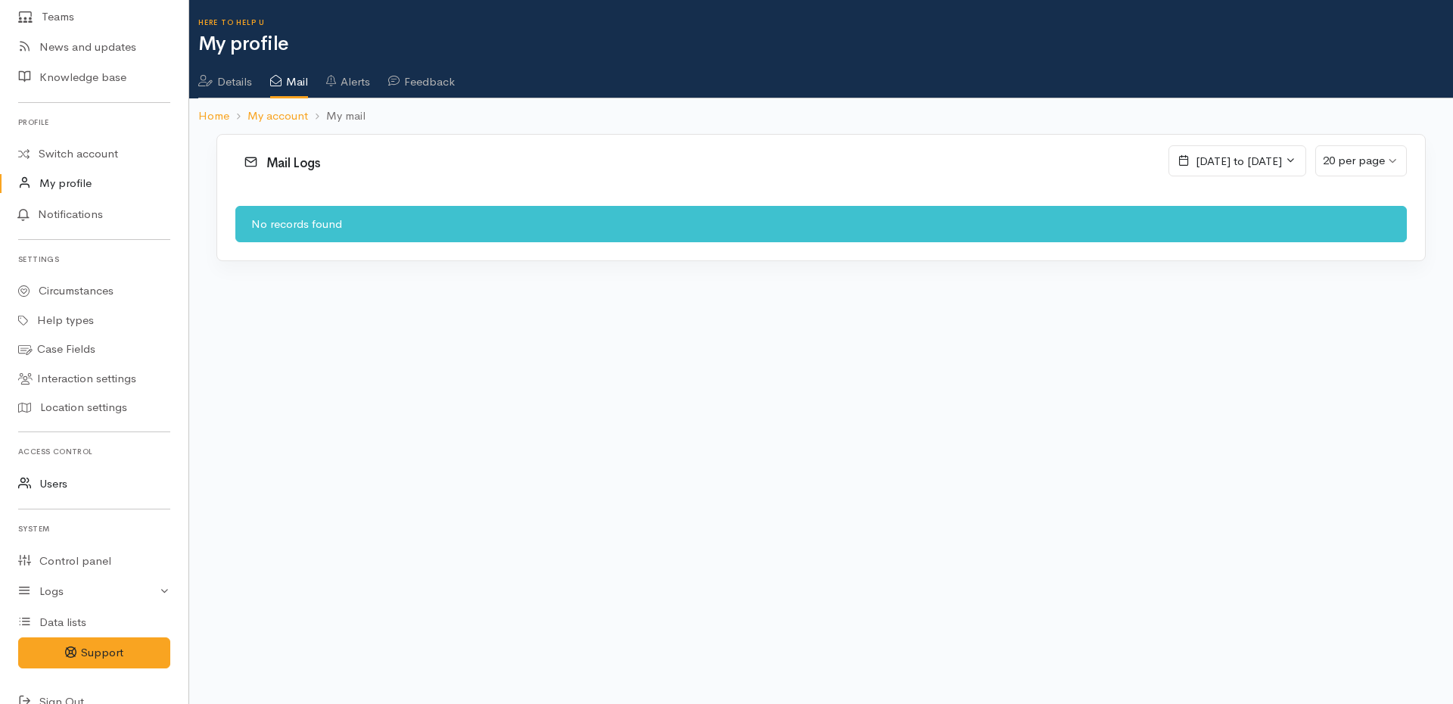
click at [56, 487] on link "Users" at bounding box center [94, 483] width 188 height 31
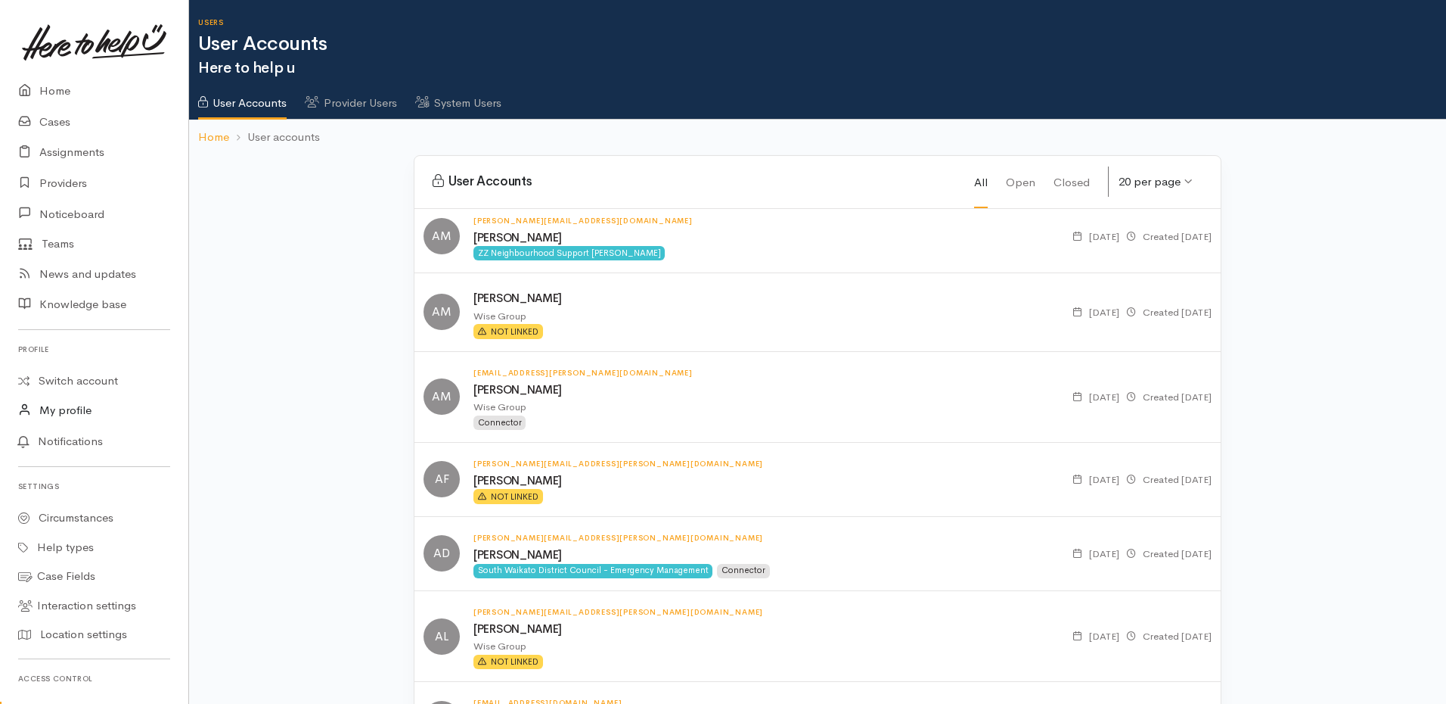
click at [88, 411] on link "My profile" at bounding box center [94, 410] width 188 height 31
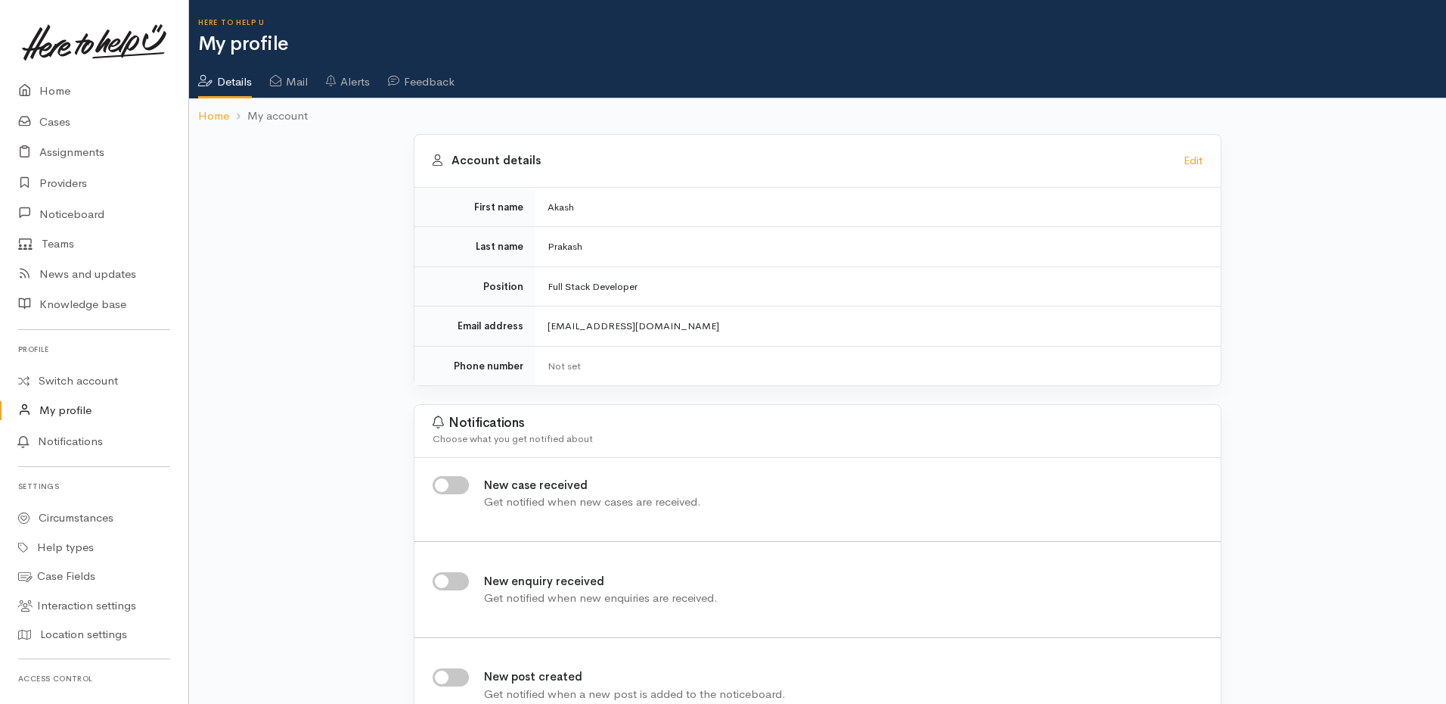
click at [440, 578] on input "New enquiry received" at bounding box center [451, 581] width 36 height 18
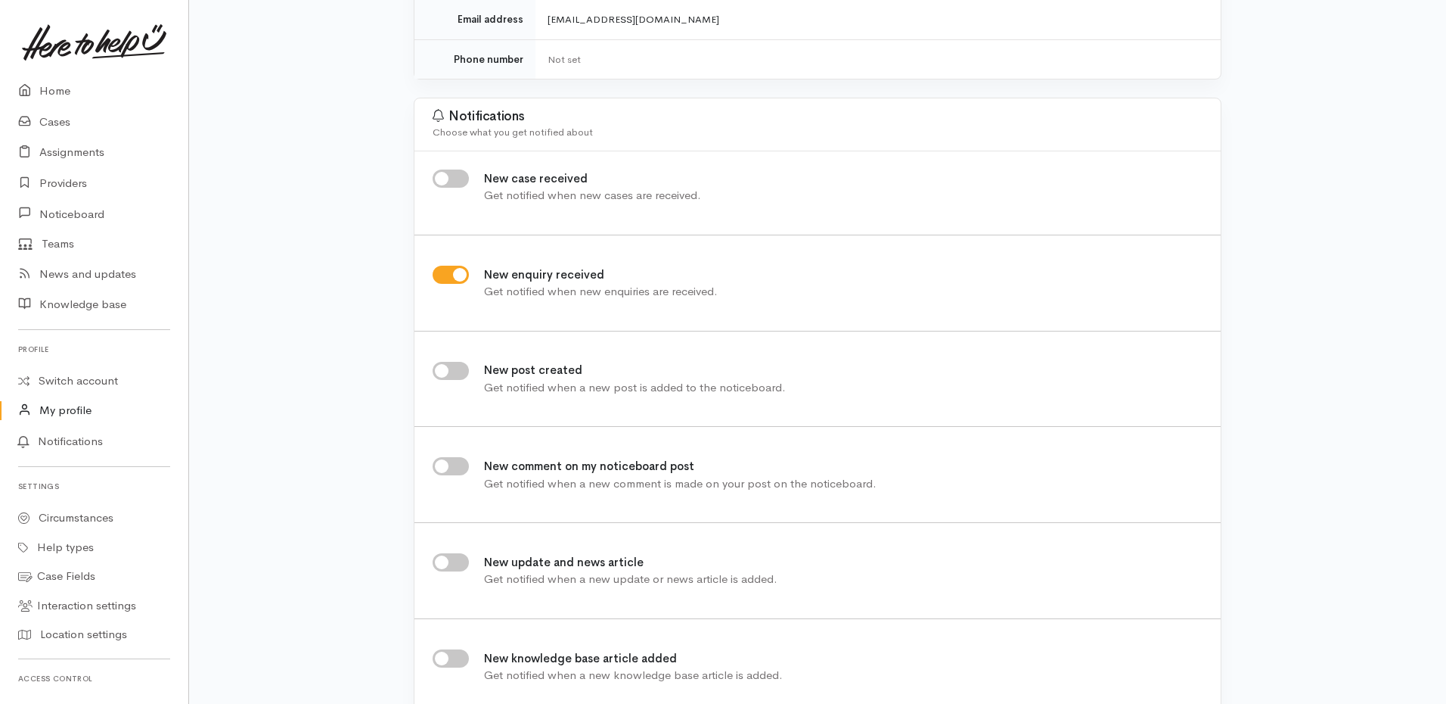
scroll to position [419, 0]
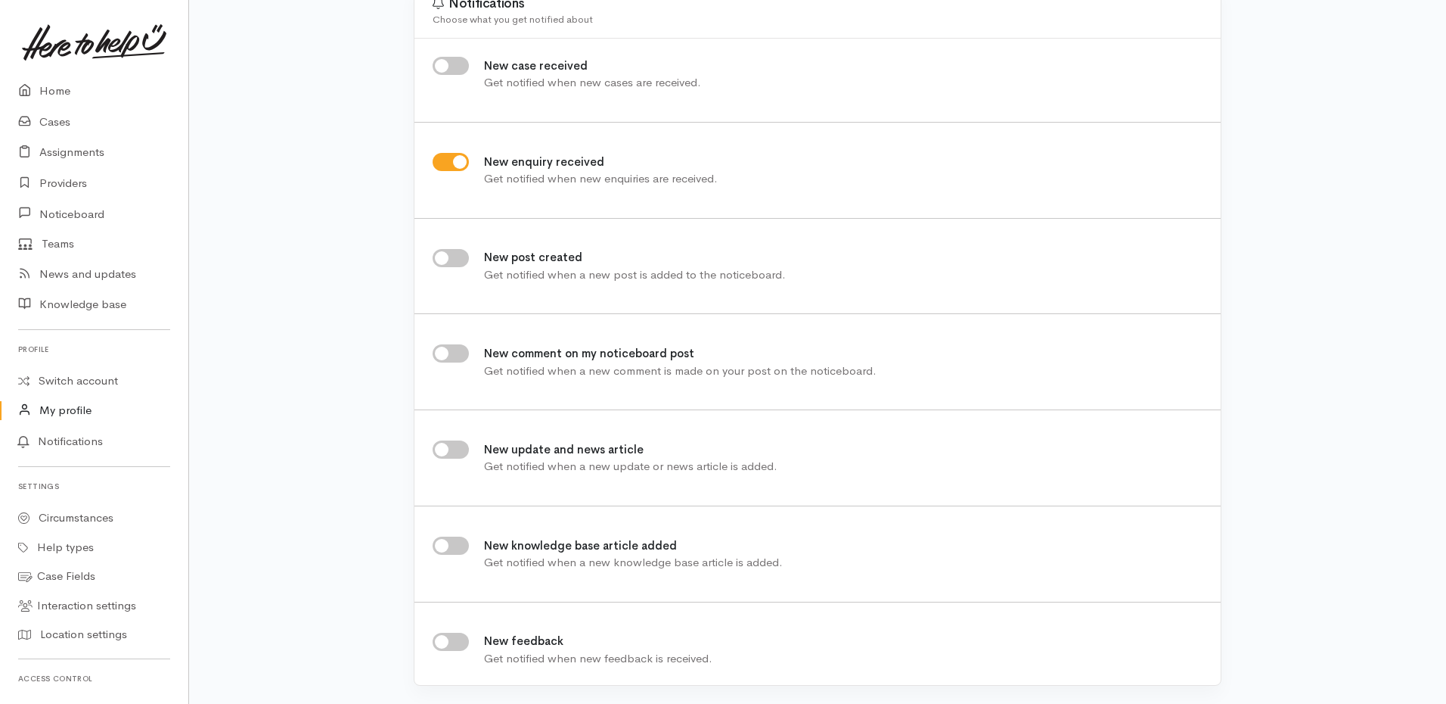
click at [447, 177] on div "New enquiry received Get notified when new enquiries are received ." at bounding box center [575, 170] width 285 height 35
click at [457, 160] on input "New enquiry received" at bounding box center [451, 162] width 36 height 18
click at [456, 161] on input "New enquiry received" at bounding box center [451, 162] width 36 height 18
checkbox input "true"
click at [83, 101] on link "Home" at bounding box center [94, 91] width 188 height 31
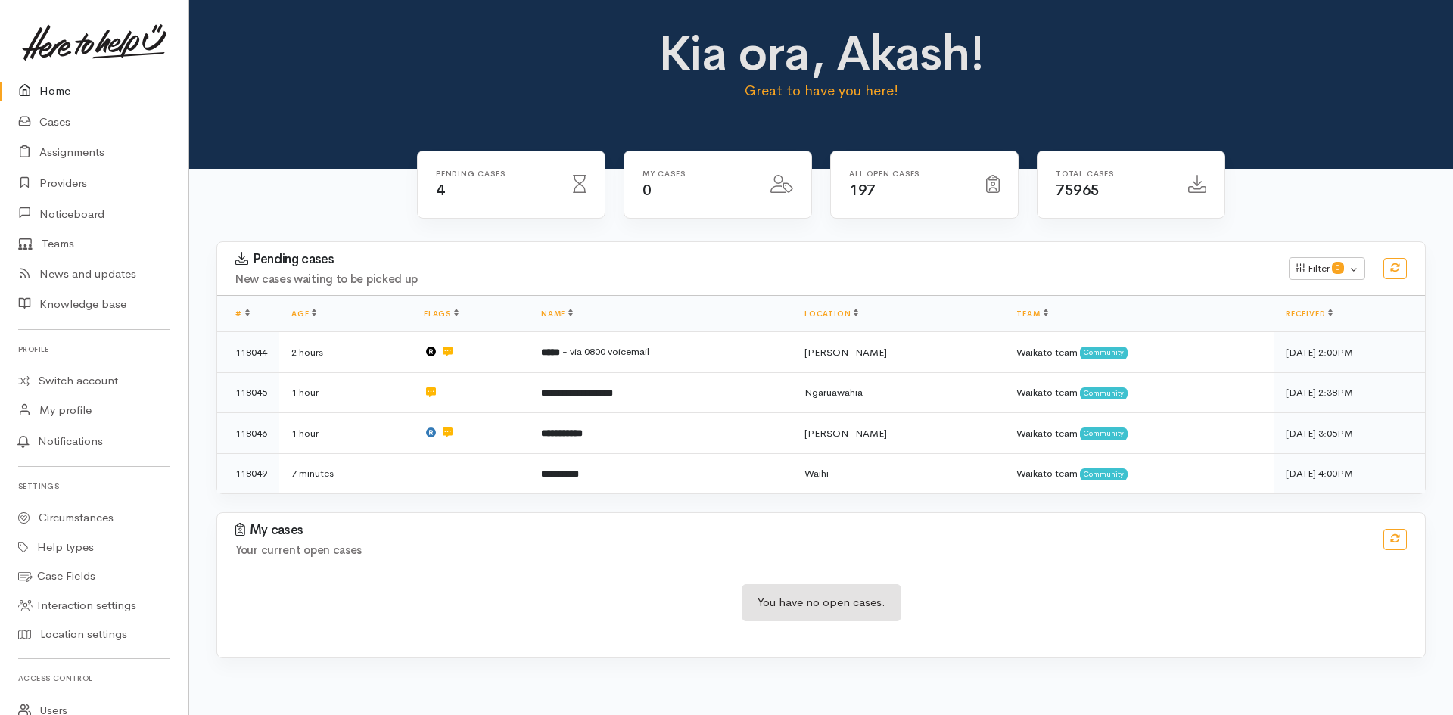
click at [63, 105] on link "Home" at bounding box center [94, 91] width 188 height 31
click at [52, 116] on link "Cases" at bounding box center [94, 122] width 188 height 31
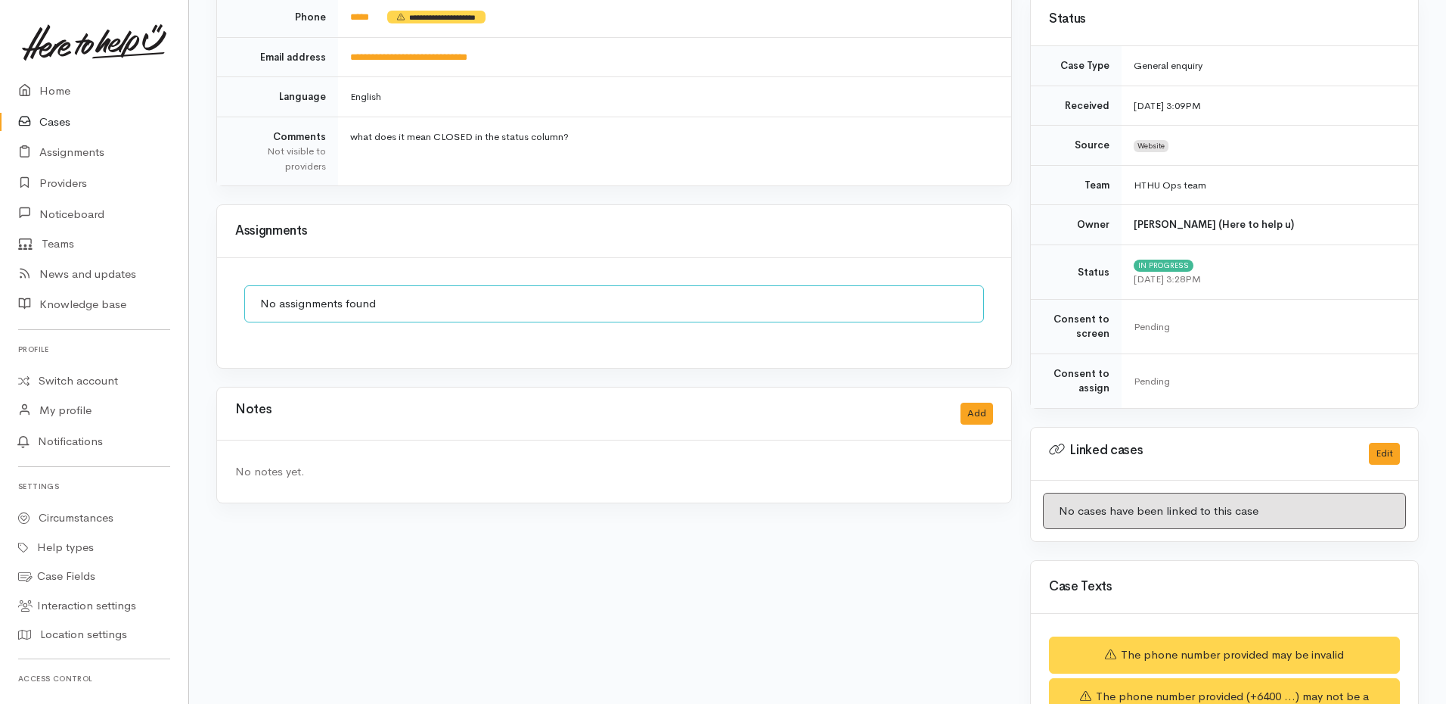
scroll to position [171, 0]
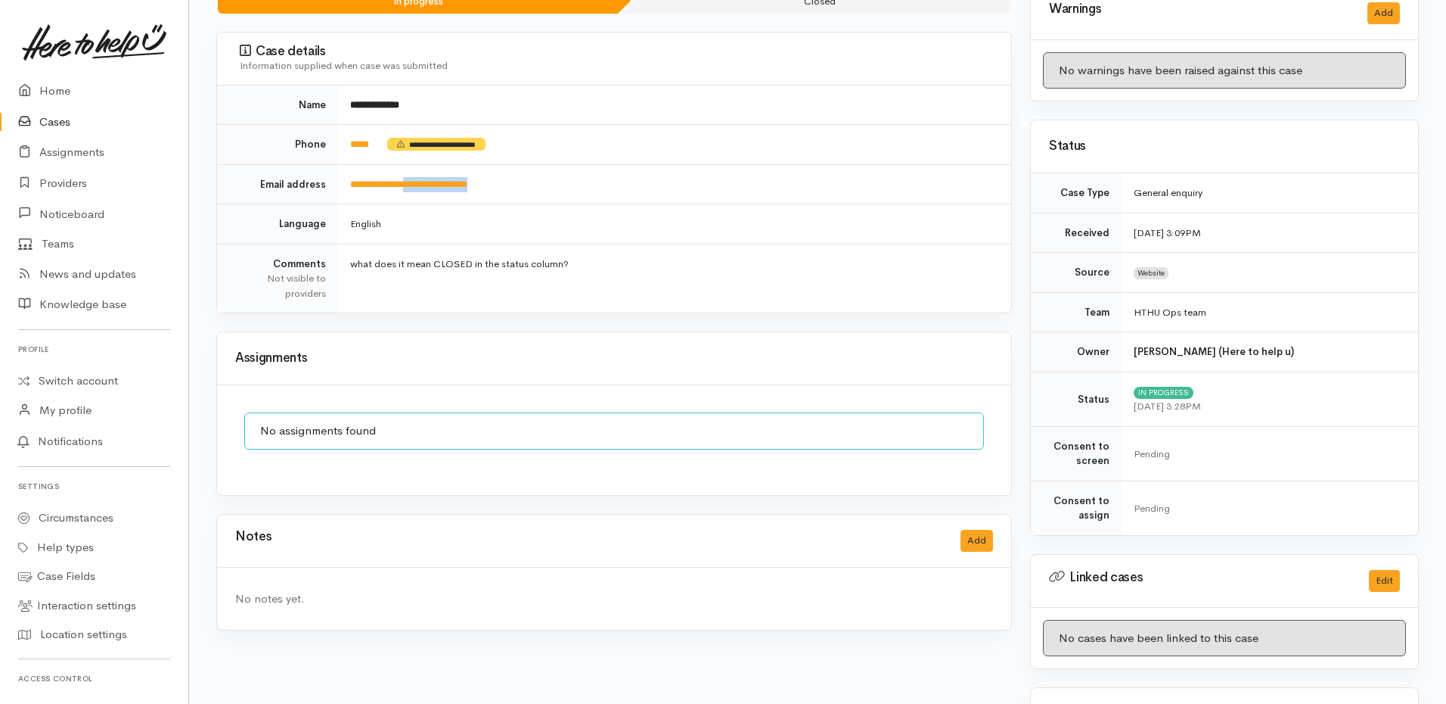
drag, startPoint x: 542, startPoint y: 192, endPoint x: 411, endPoint y: 191, distance: 130.9
click at [411, 191] on td "**********" at bounding box center [674, 184] width 673 height 40
copy link "**********"
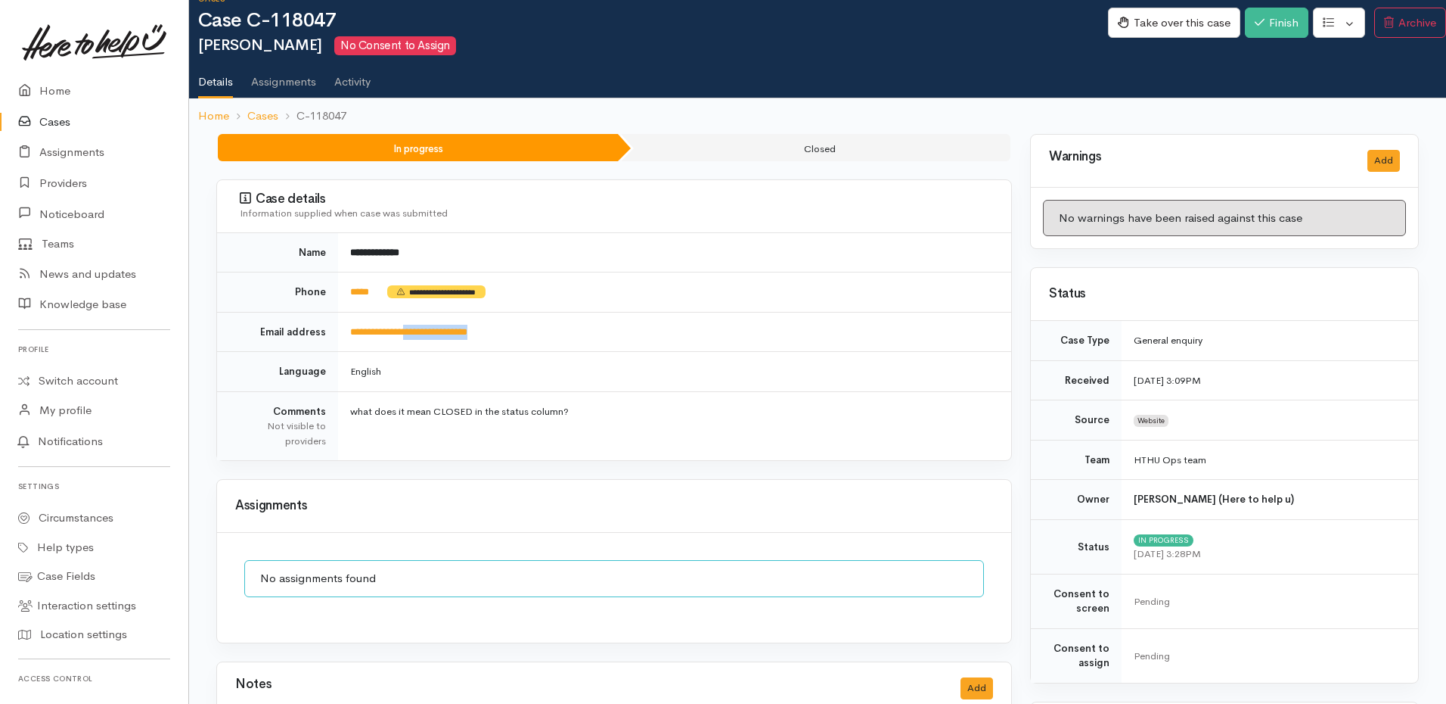
scroll to position [0, 0]
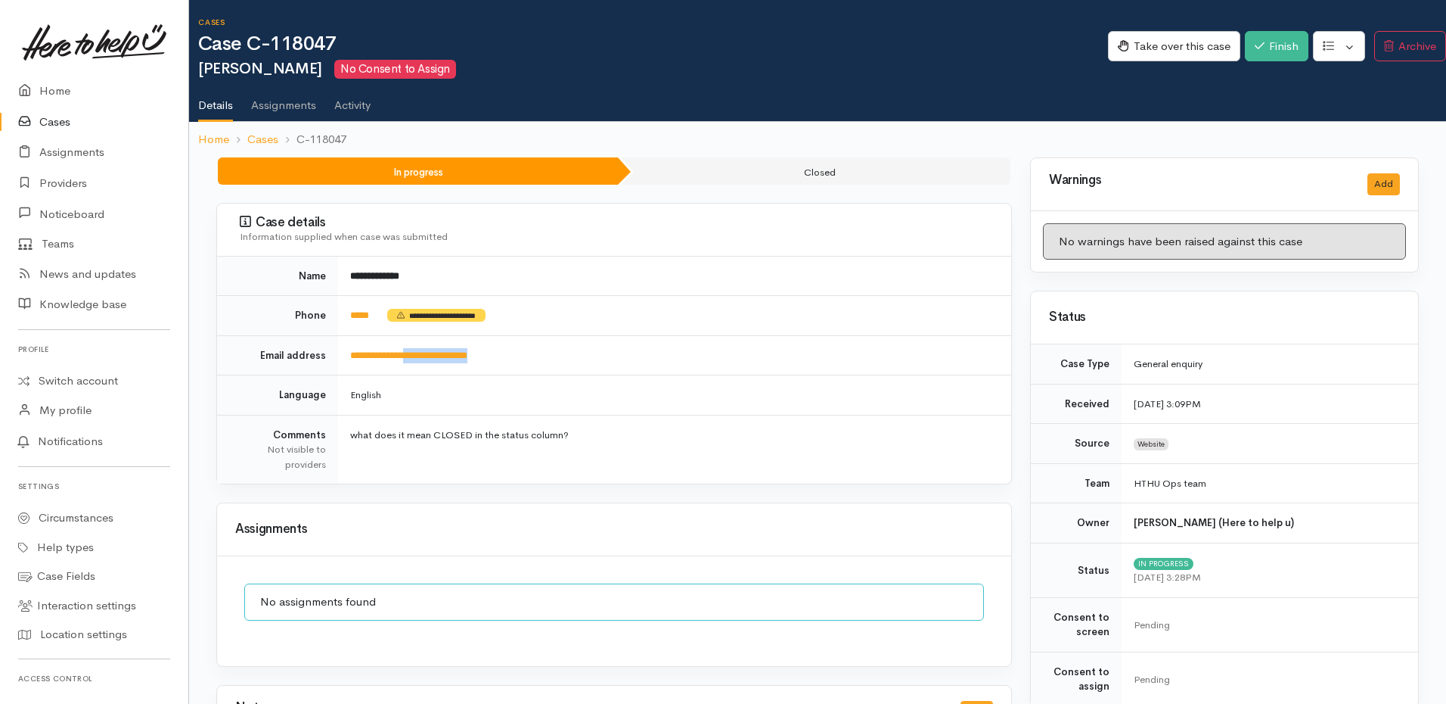
click at [358, 107] on link "Activity" at bounding box center [352, 100] width 36 height 42
